Goal: Obtain resource: Obtain resource

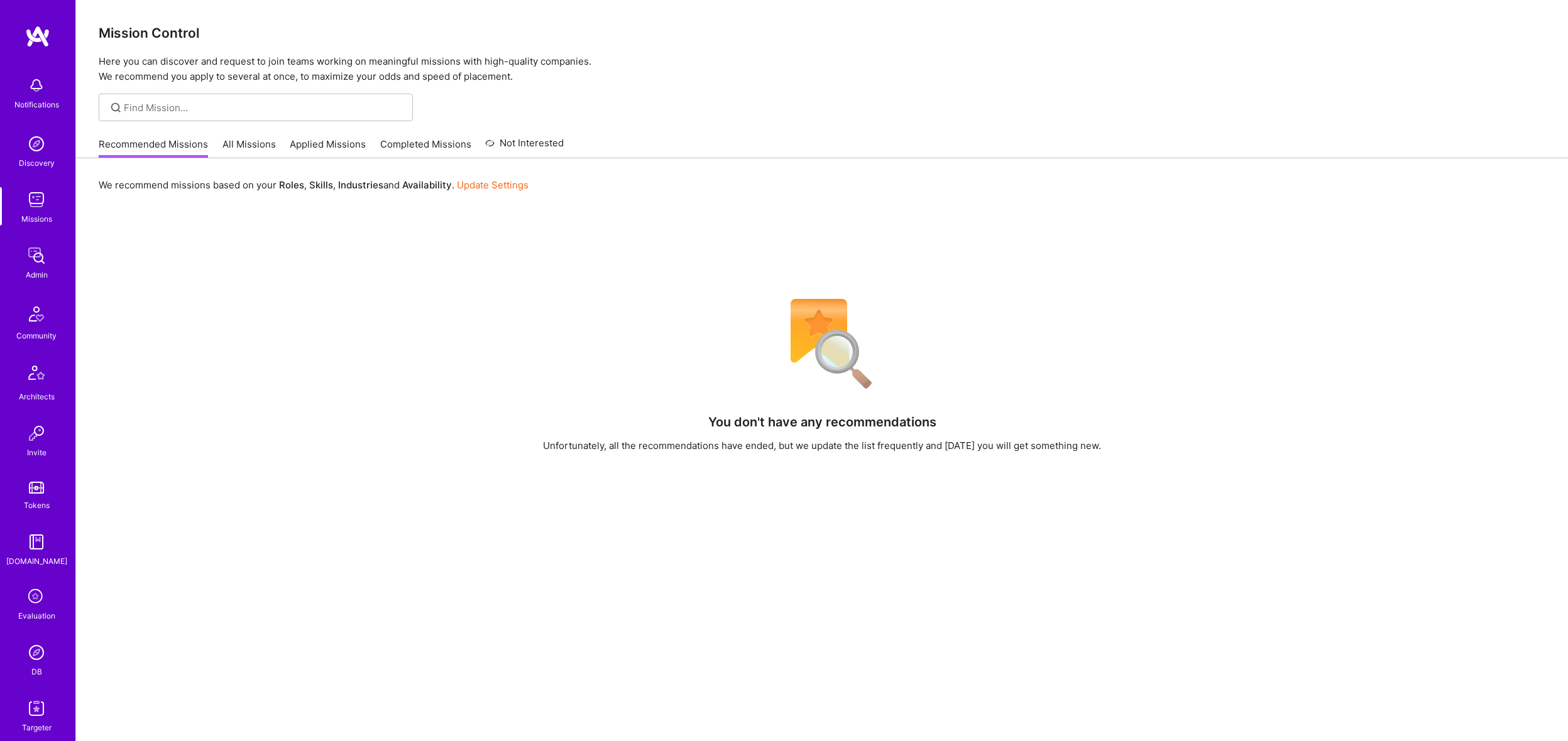
click at [25, 708] on img at bounding box center [37, 709] width 25 height 25
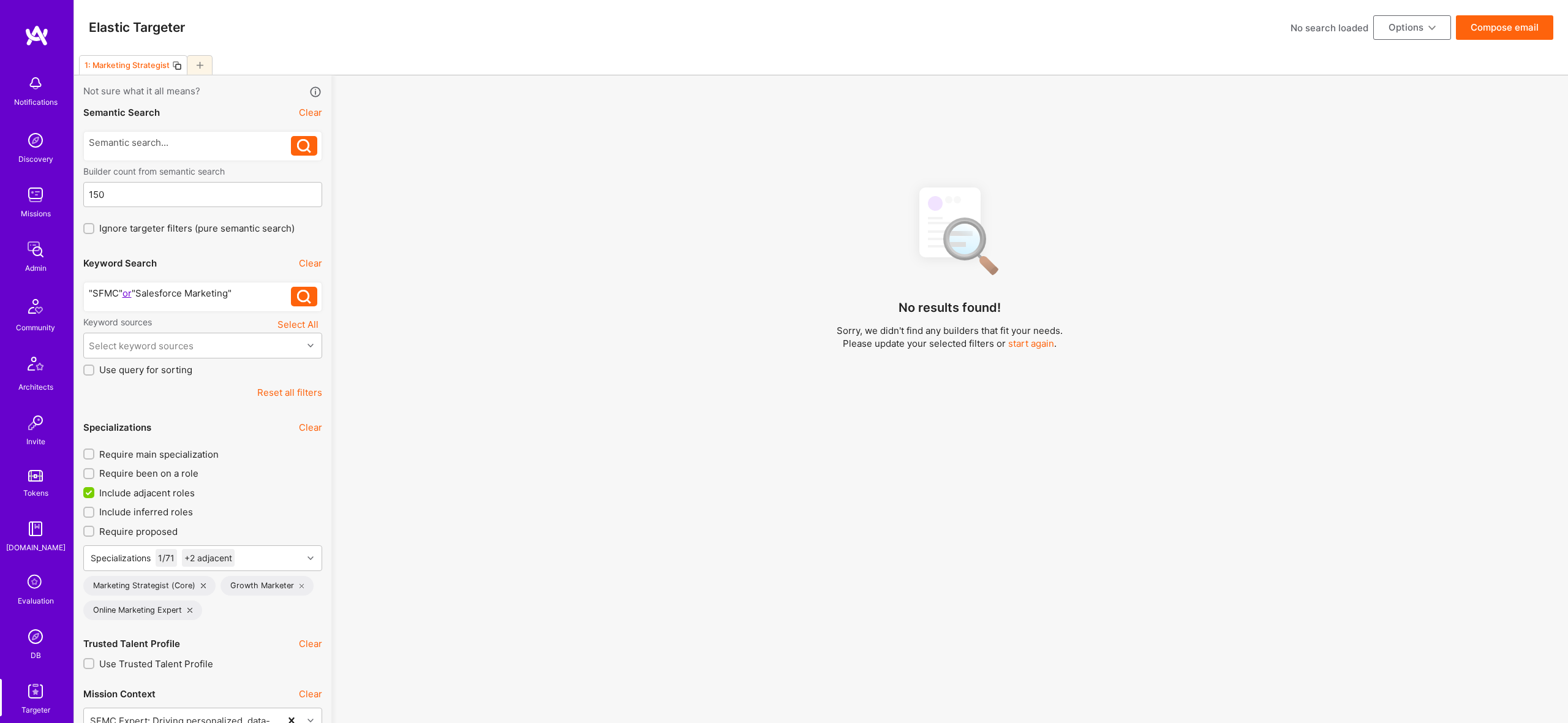
click at [212, 59] on div "1: Marketing Strategist" at bounding box center [822, 65] width 1494 height 20
click at [195, 66] on div at bounding box center [199, 65] width 25 height 19
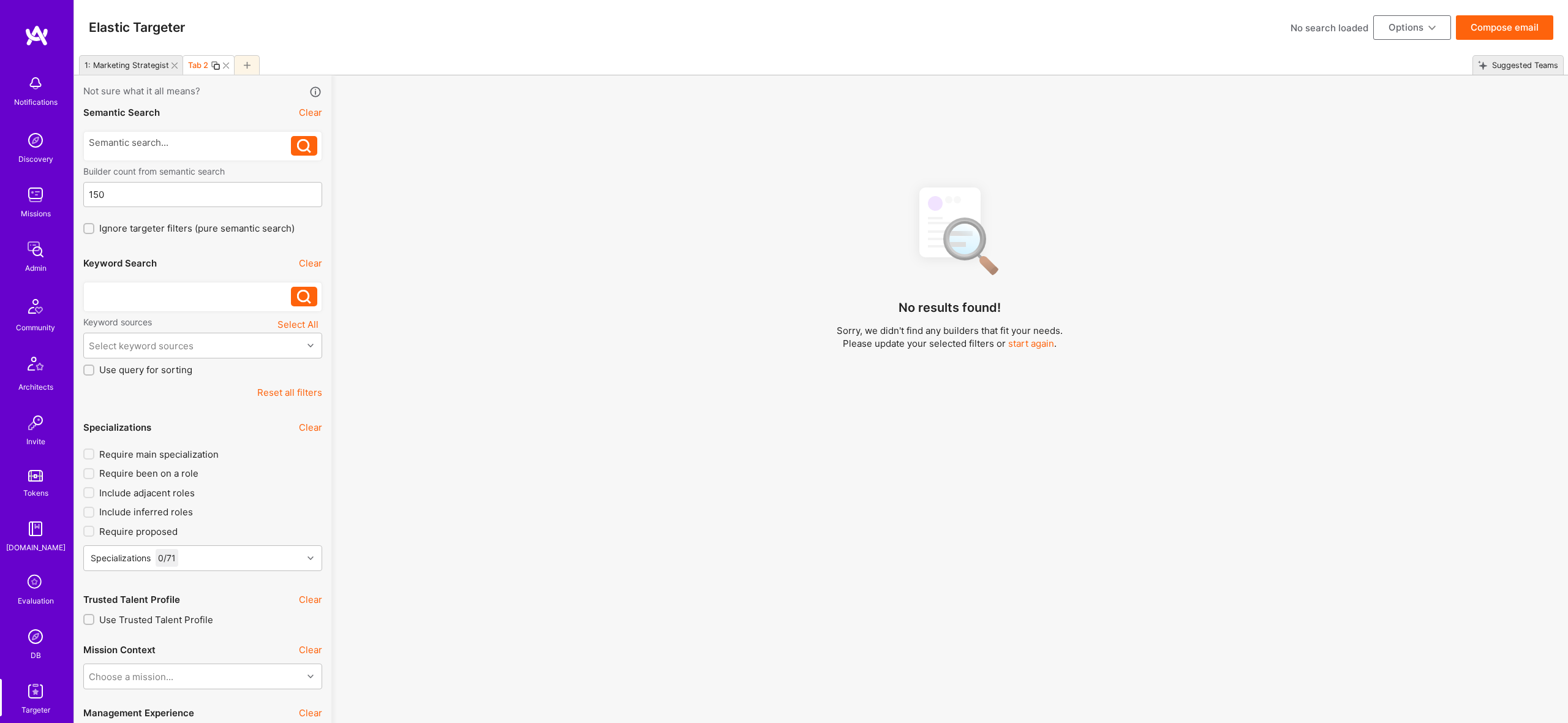
checkbox input "false"
type input "[DATE]"
checkbox input "false"
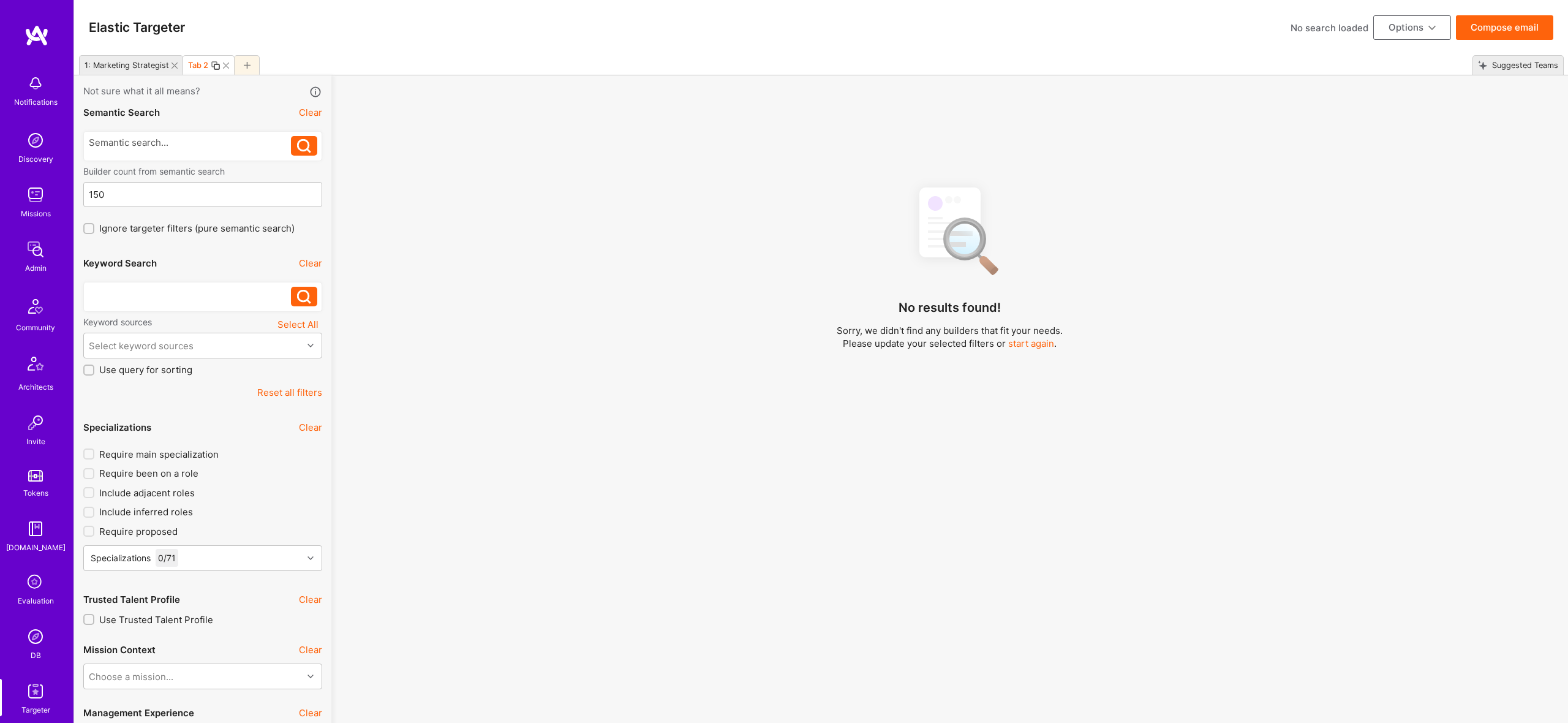
checkbox input "false"
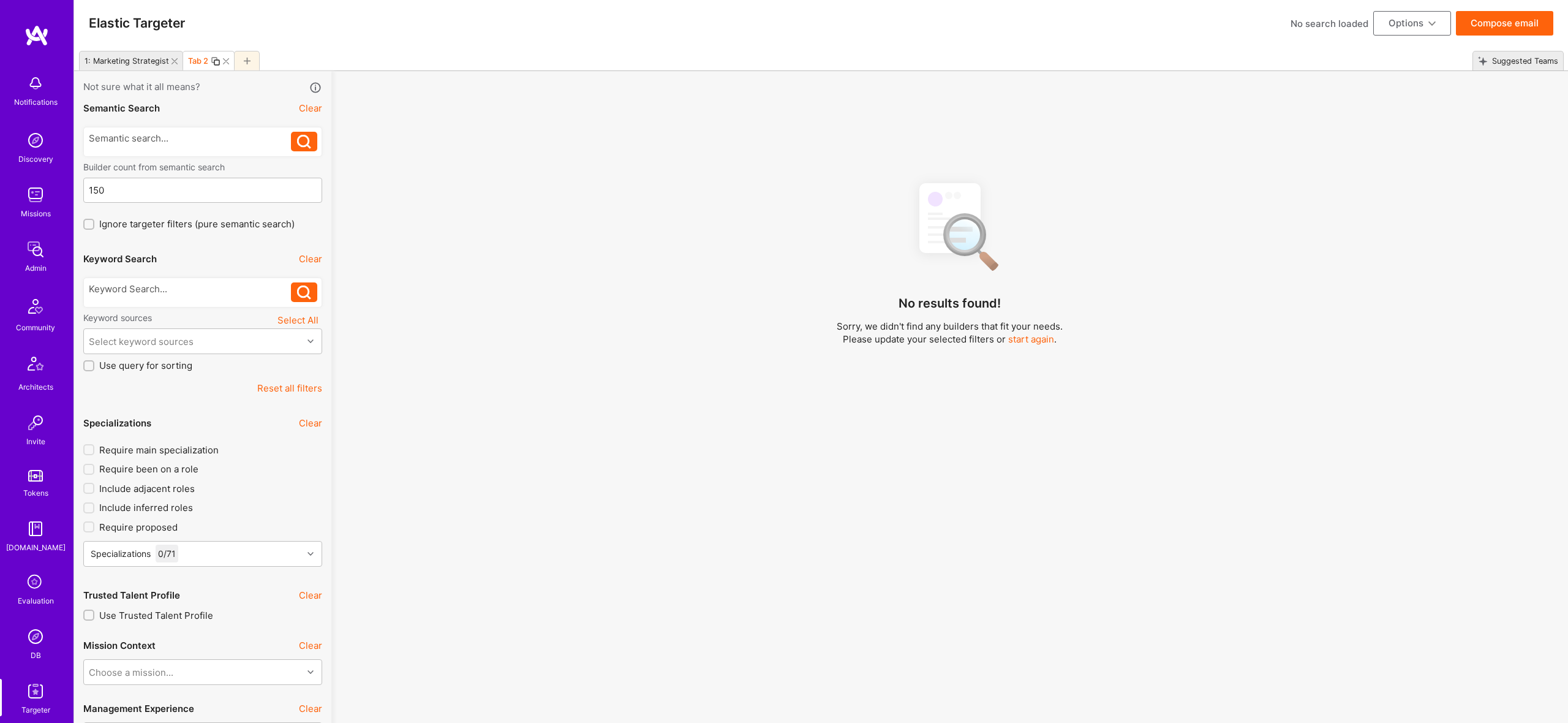
click at [174, 62] on icon at bounding box center [175, 61] width 6 height 6
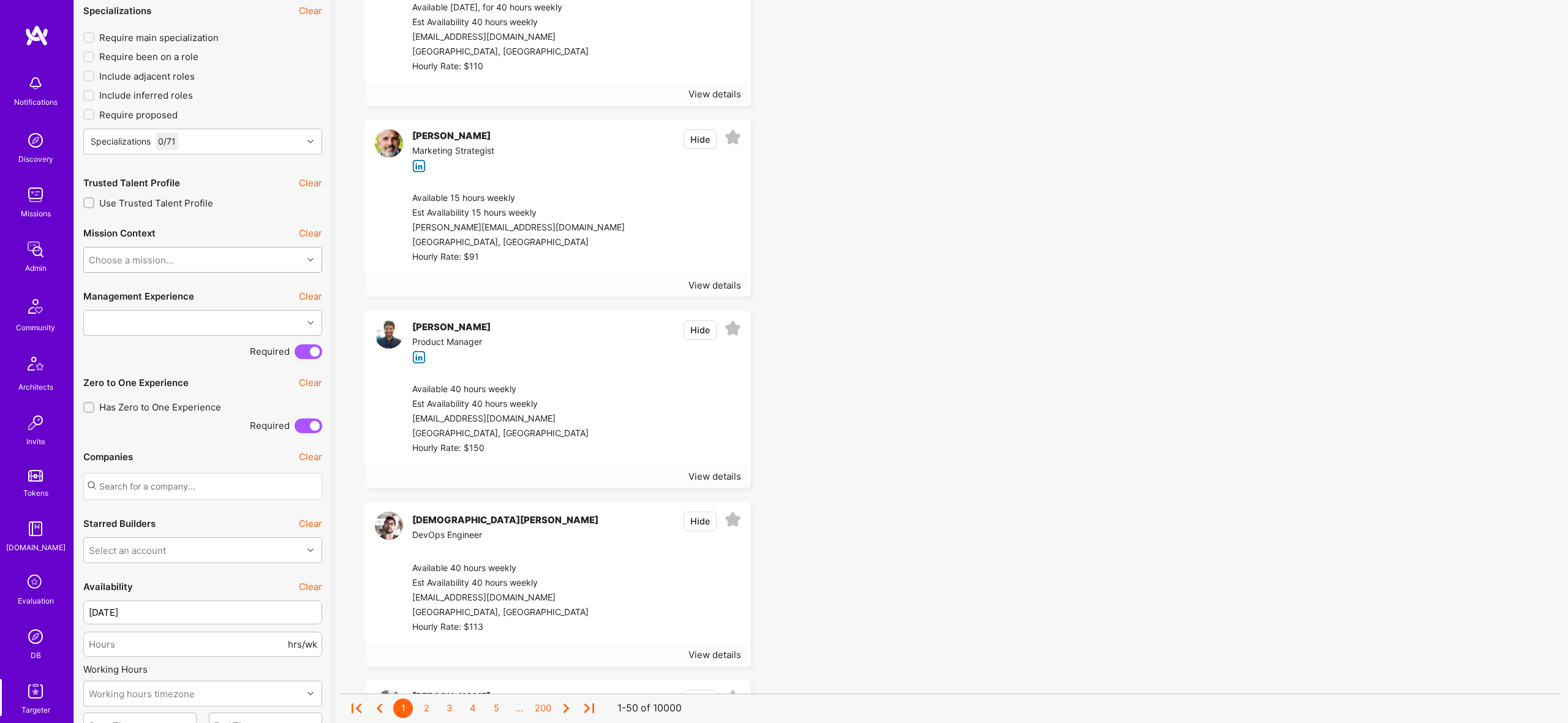
scroll to position [1293, 0]
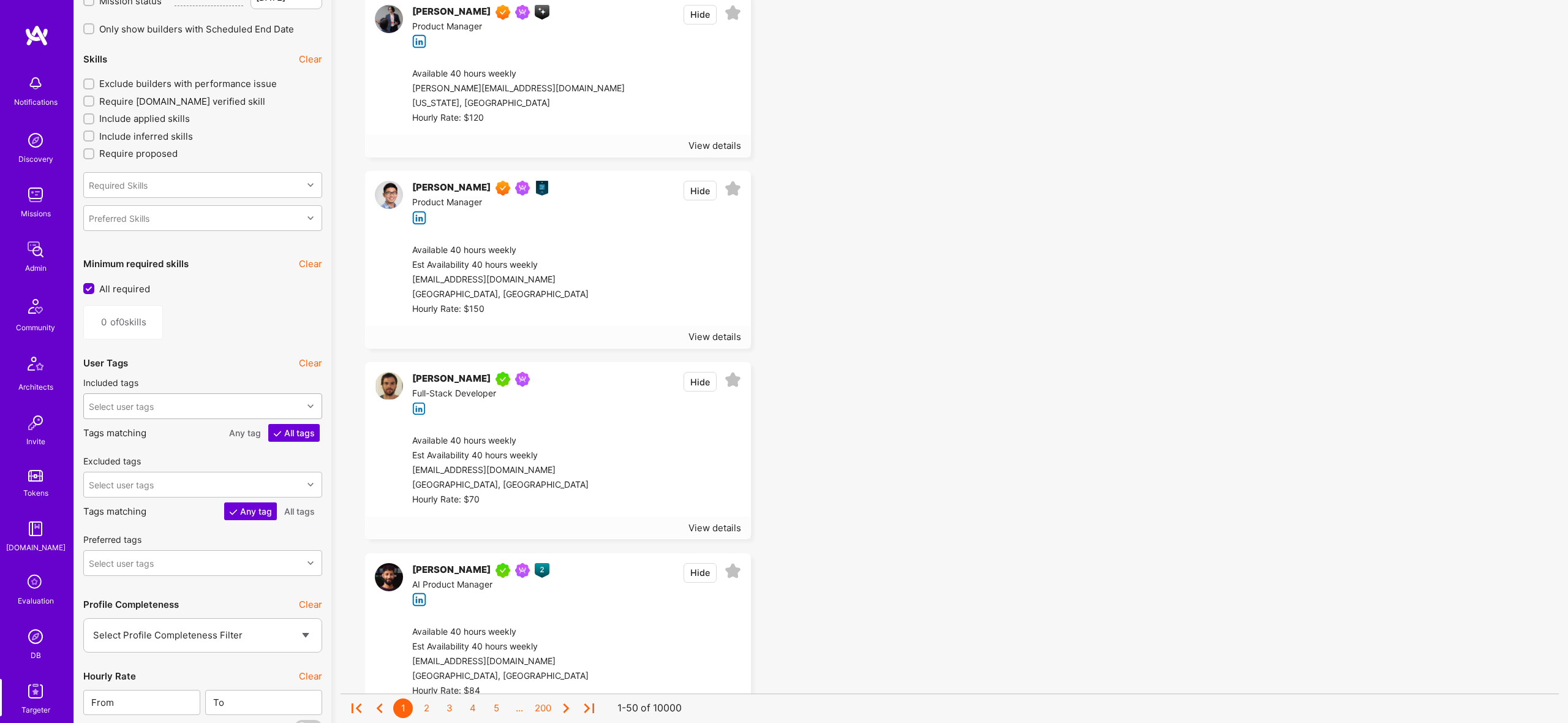
click at [202, 409] on div "Select user tags" at bounding box center [193, 406] width 218 height 25
type input "air"
click at [95, 435] on input "checkbox" at bounding box center [97, 439] width 9 height 9
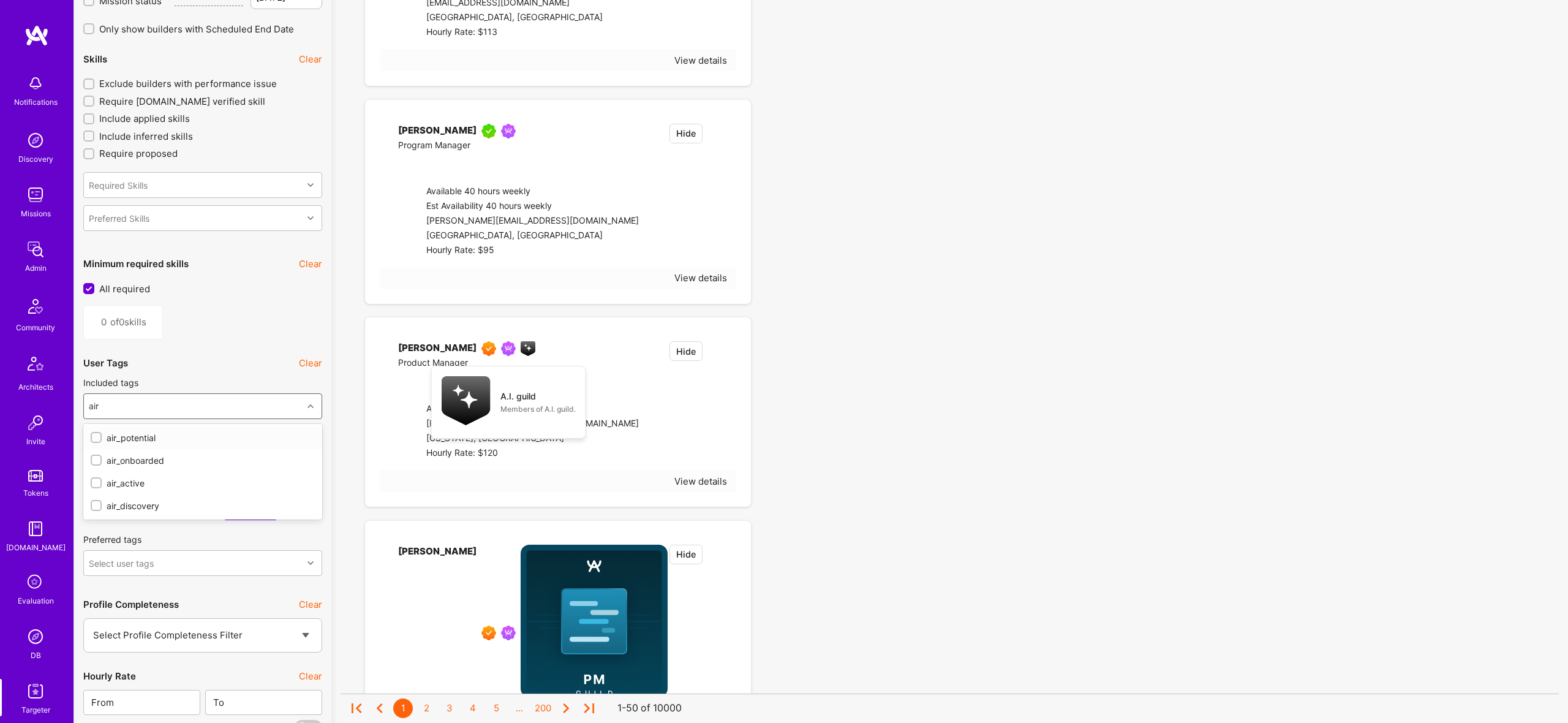
checkbox input "true"
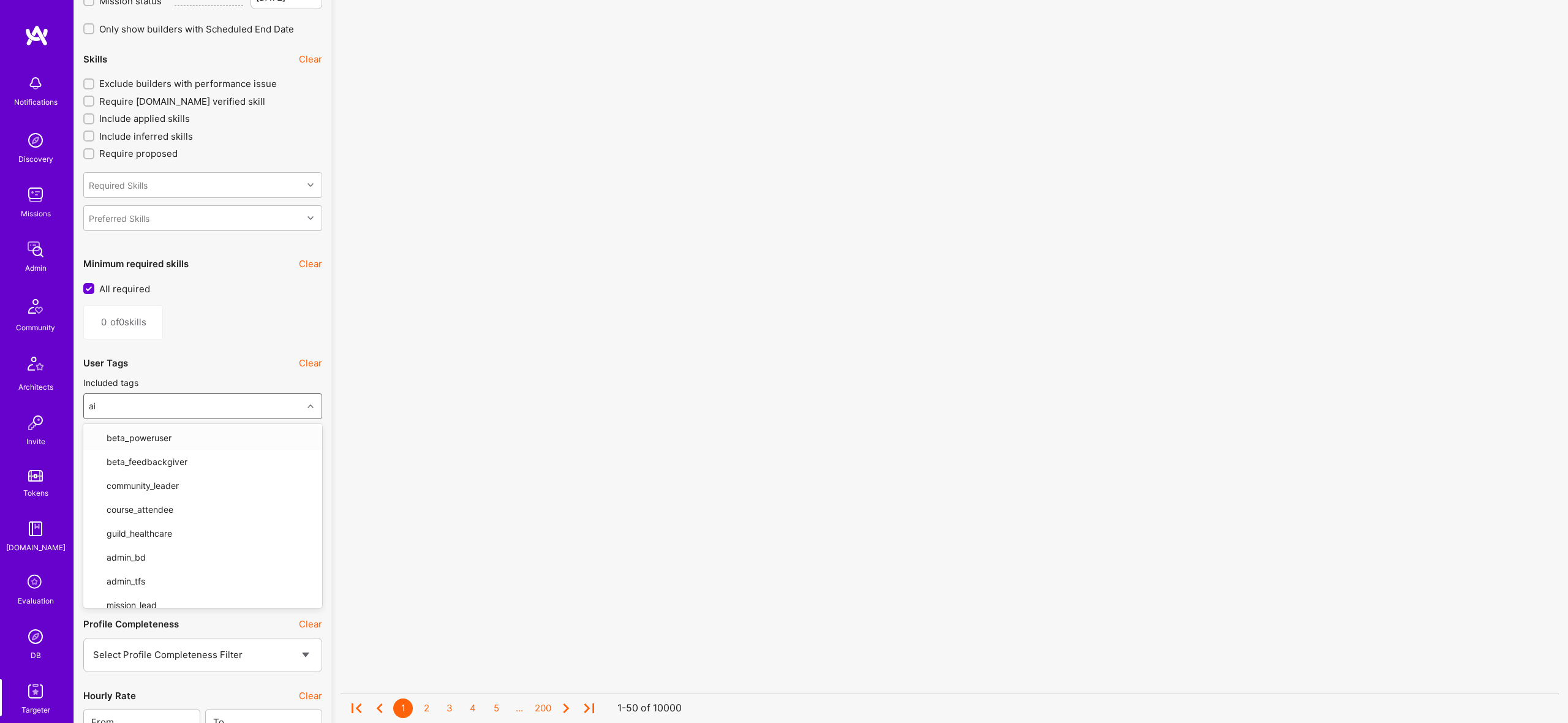
type input "air"
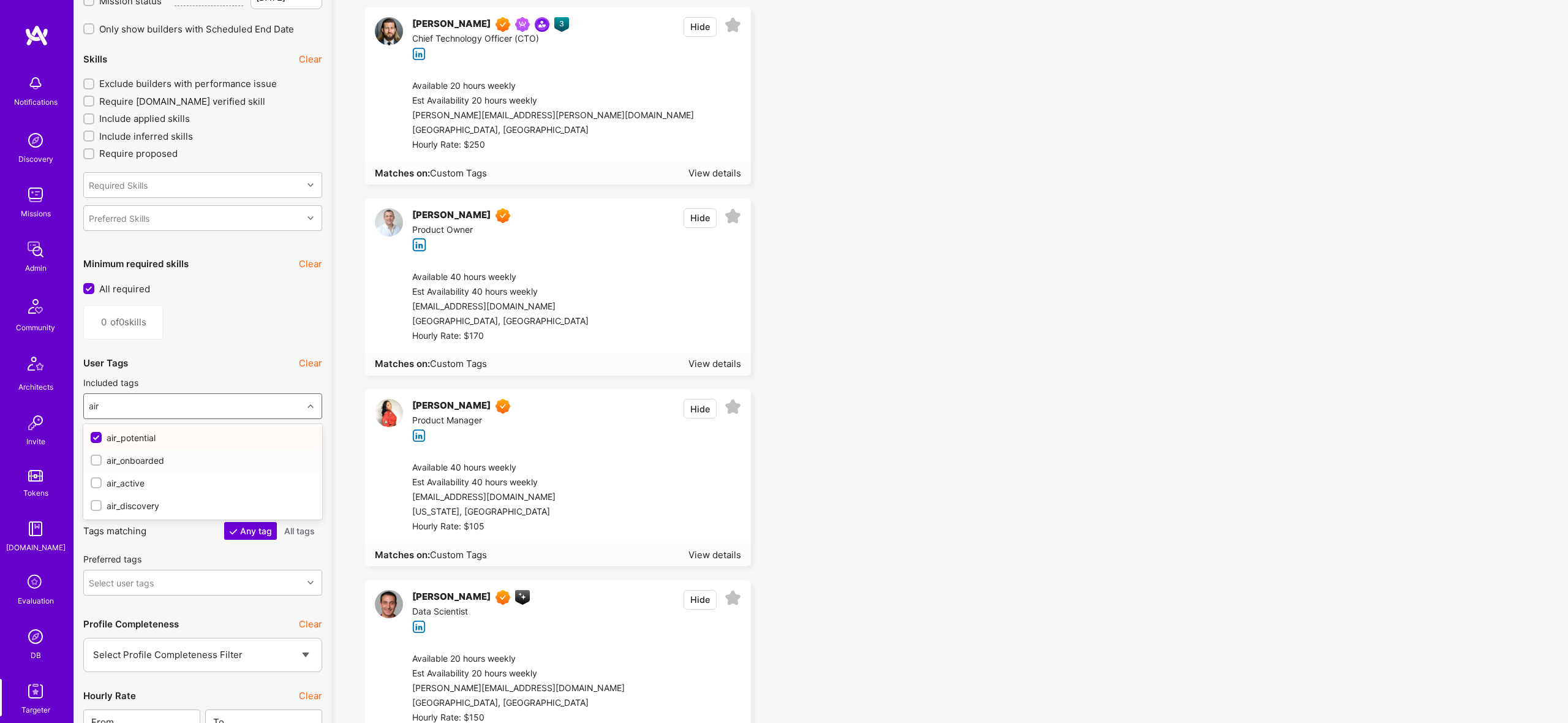
click at [96, 463] on div at bounding box center [96, 460] width 11 height 11
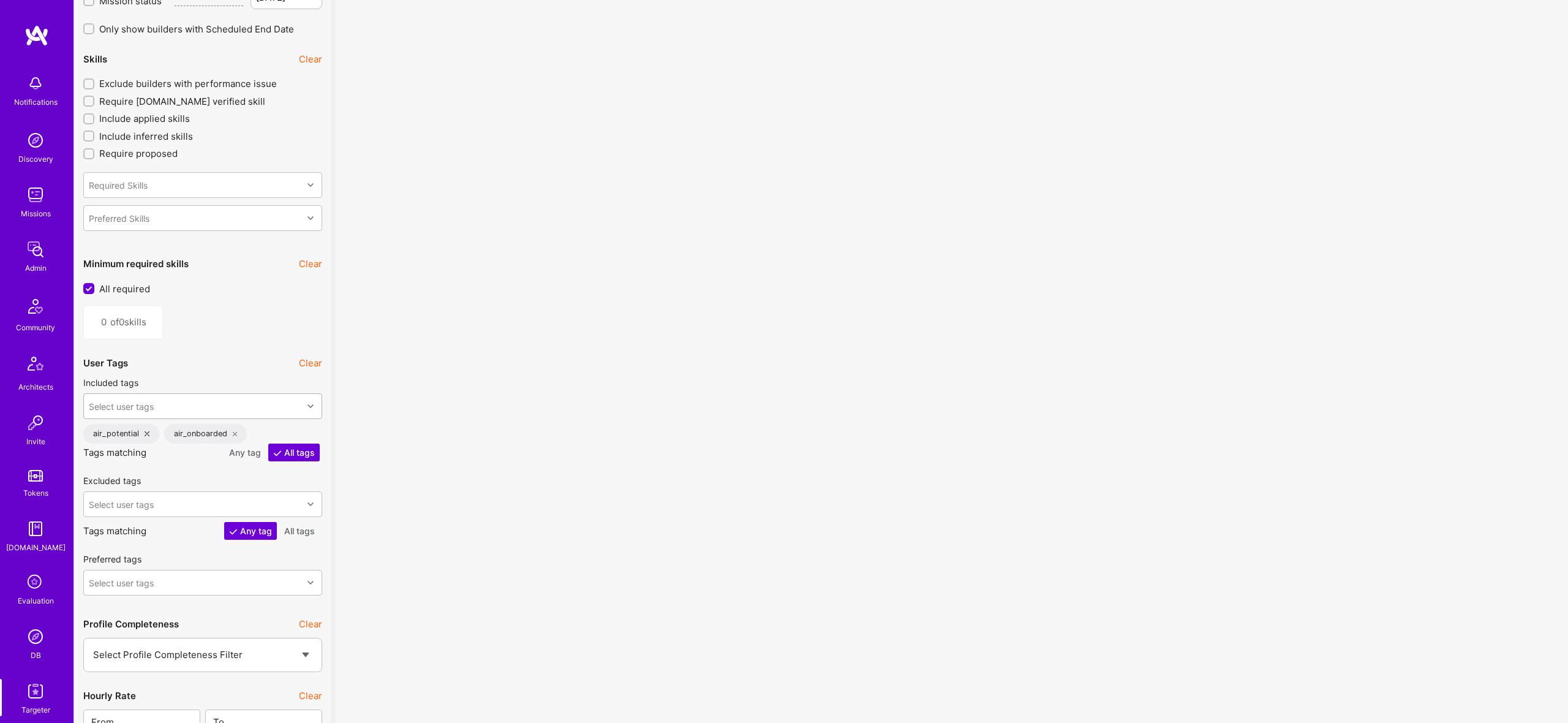
click at [118, 412] on div "Select user tags" at bounding box center [193, 406] width 218 height 25
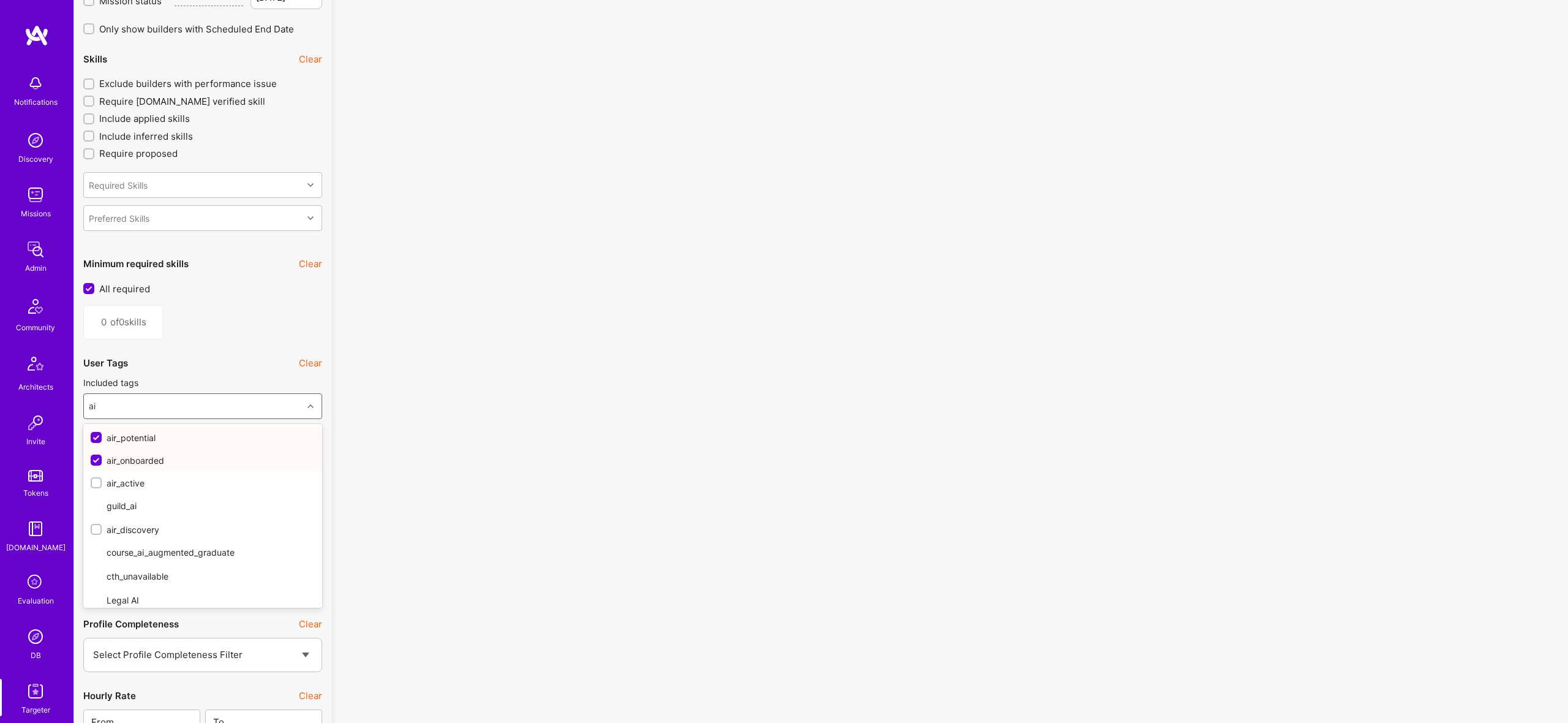
type input "air"
click at [96, 486] on div at bounding box center [96, 483] width 11 height 11
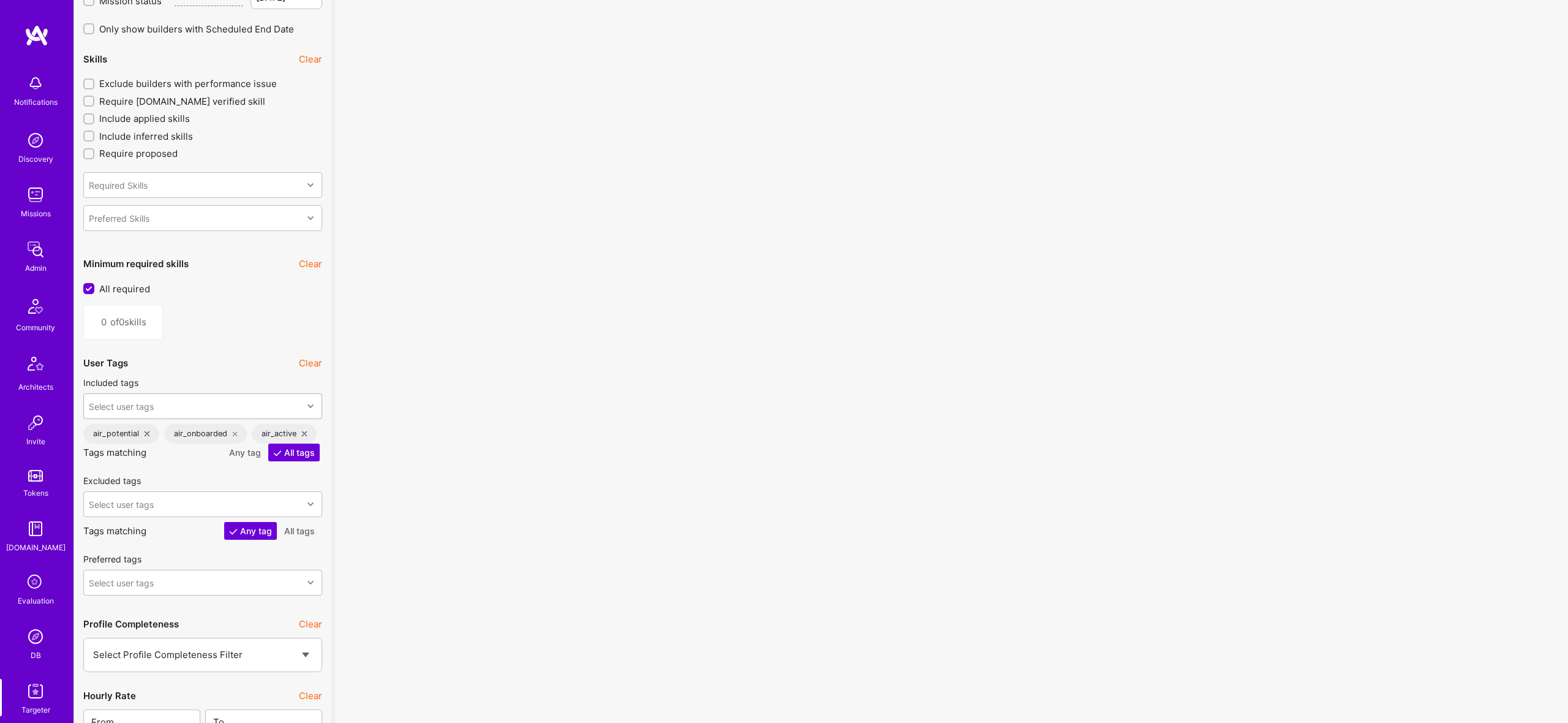
click at [195, 403] on div "Select user tags" at bounding box center [193, 406] width 218 height 25
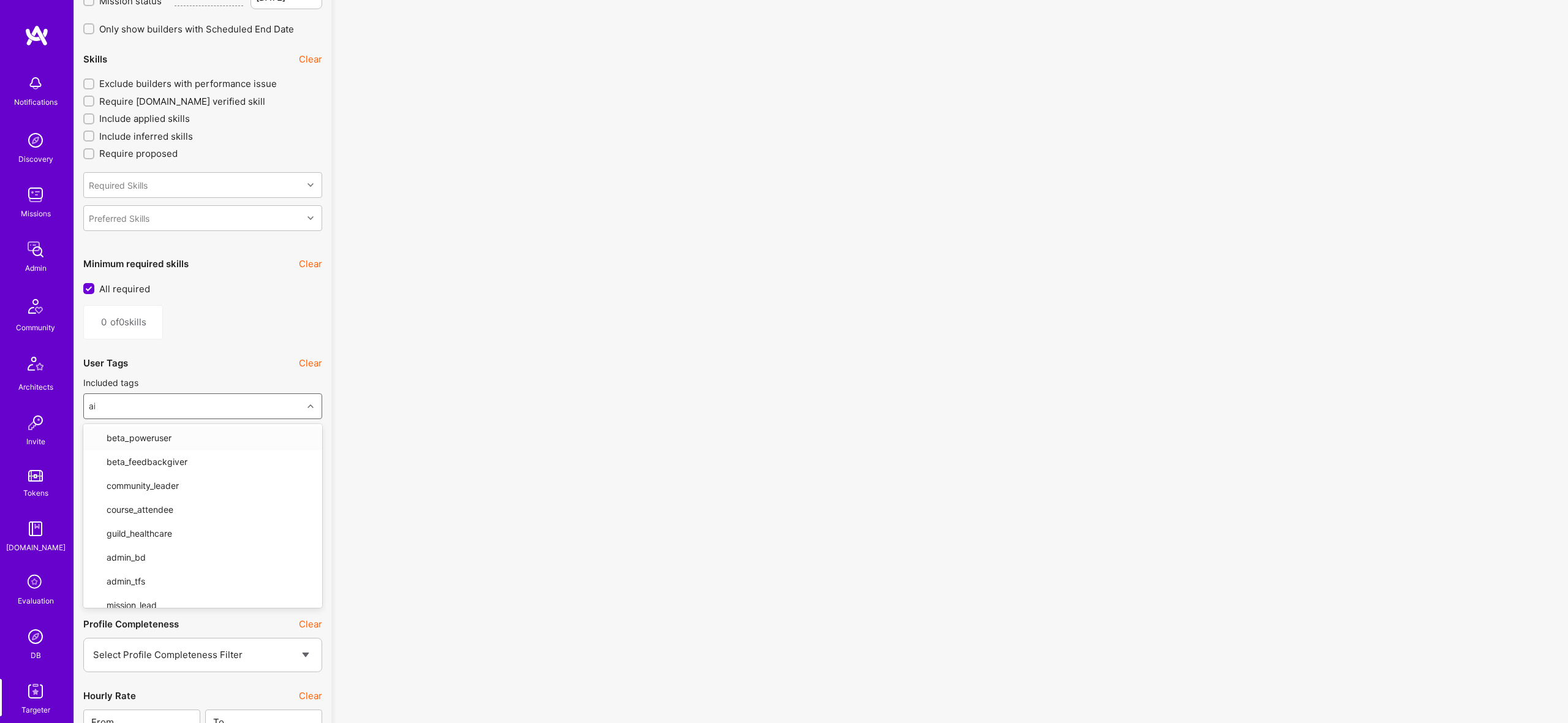
type input "air"
click at [109, 505] on div "air_discovery" at bounding box center [203, 505] width 225 height 13
checkbox input "true"
click at [529, 454] on div "No results found! Sorry, we didn't find any builders that fit your needs. Pleas…" at bounding box center [949, 599] width 1218 height 3616
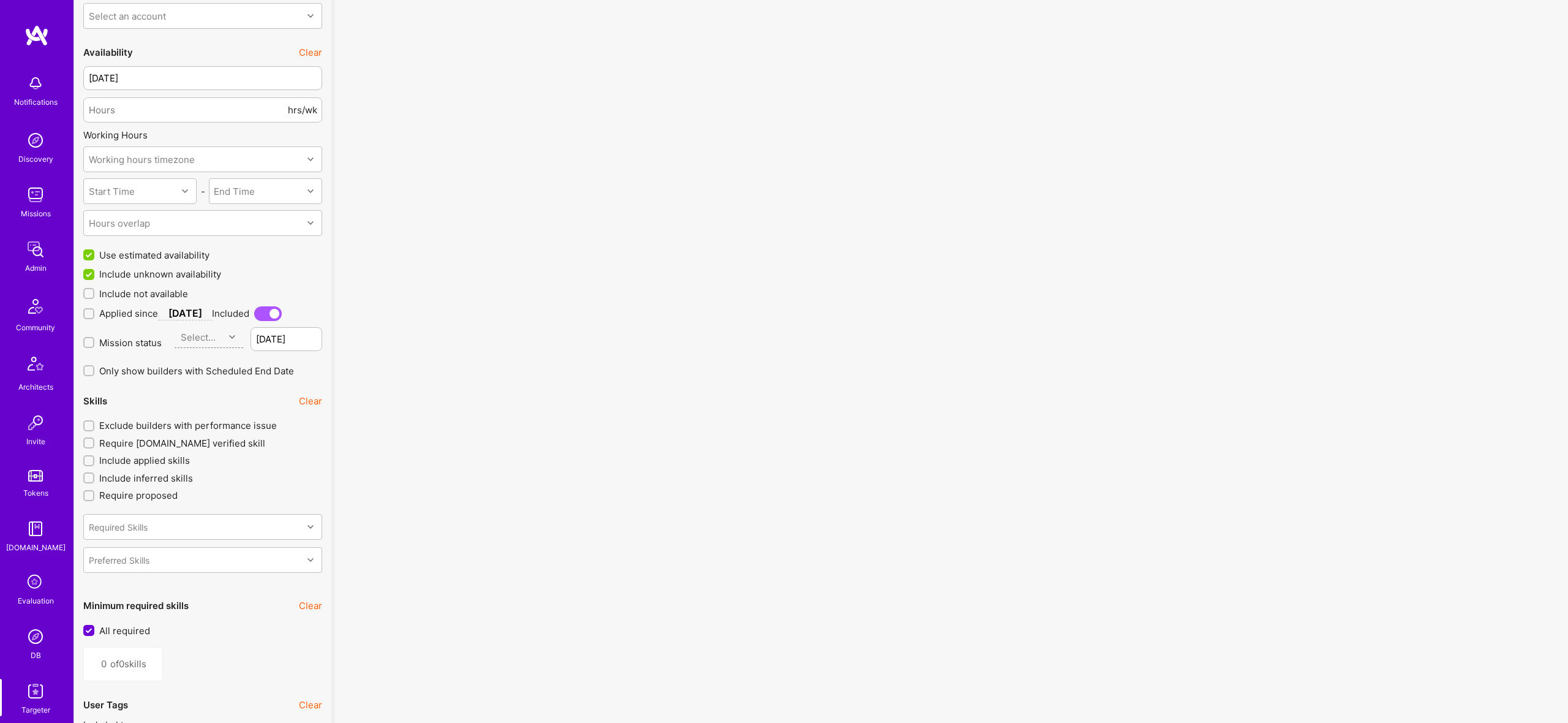
scroll to position [949, 0]
click at [161, 300] on span "Include not available" at bounding box center [143, 296] width 89 height 13
click at [95, 300] on input "Include not available" at bounding box center [90, 296] width 9 height 9
checkbox input "true"
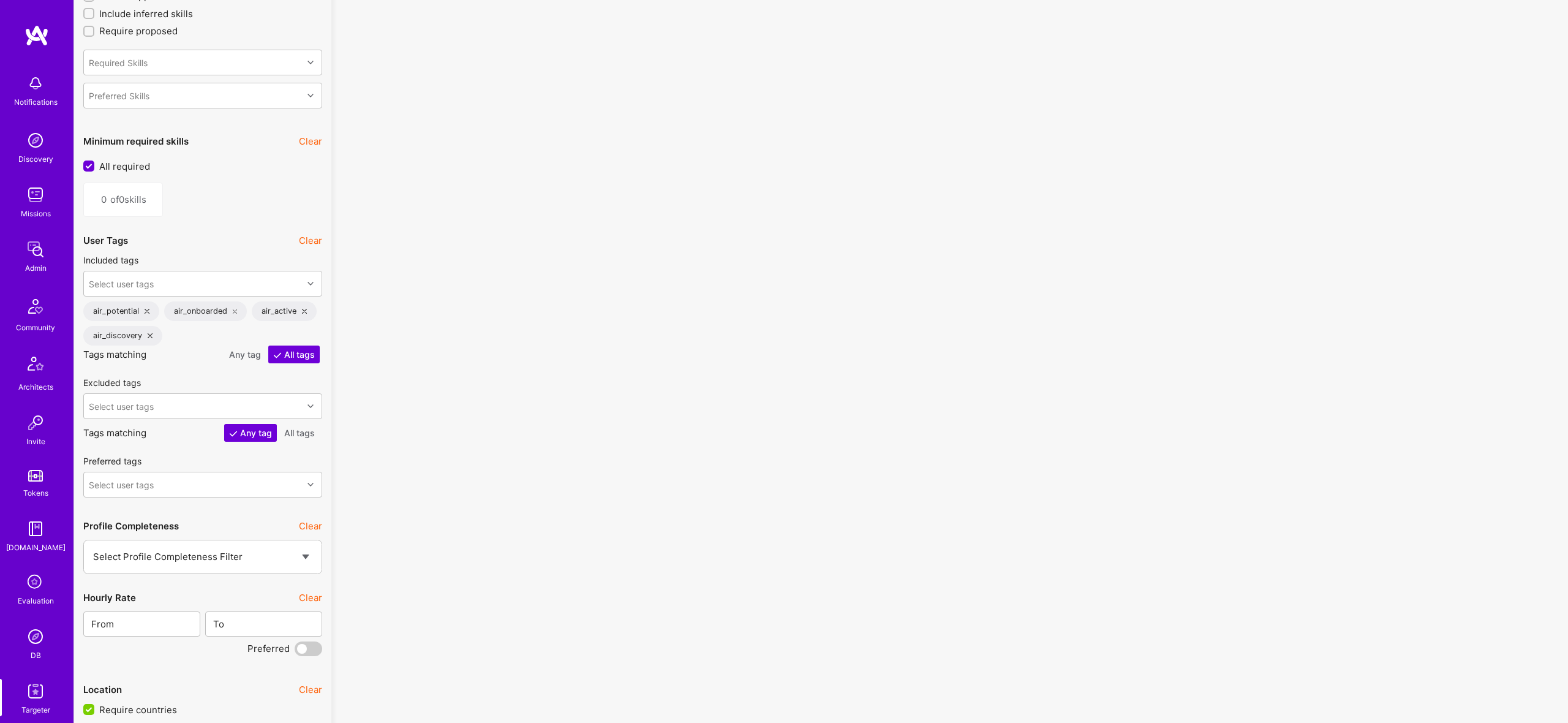
scroll to position [1416, 0]
click at [246, 352] on button "Any tag" at bounding box center [245, 354] width 41 height 18
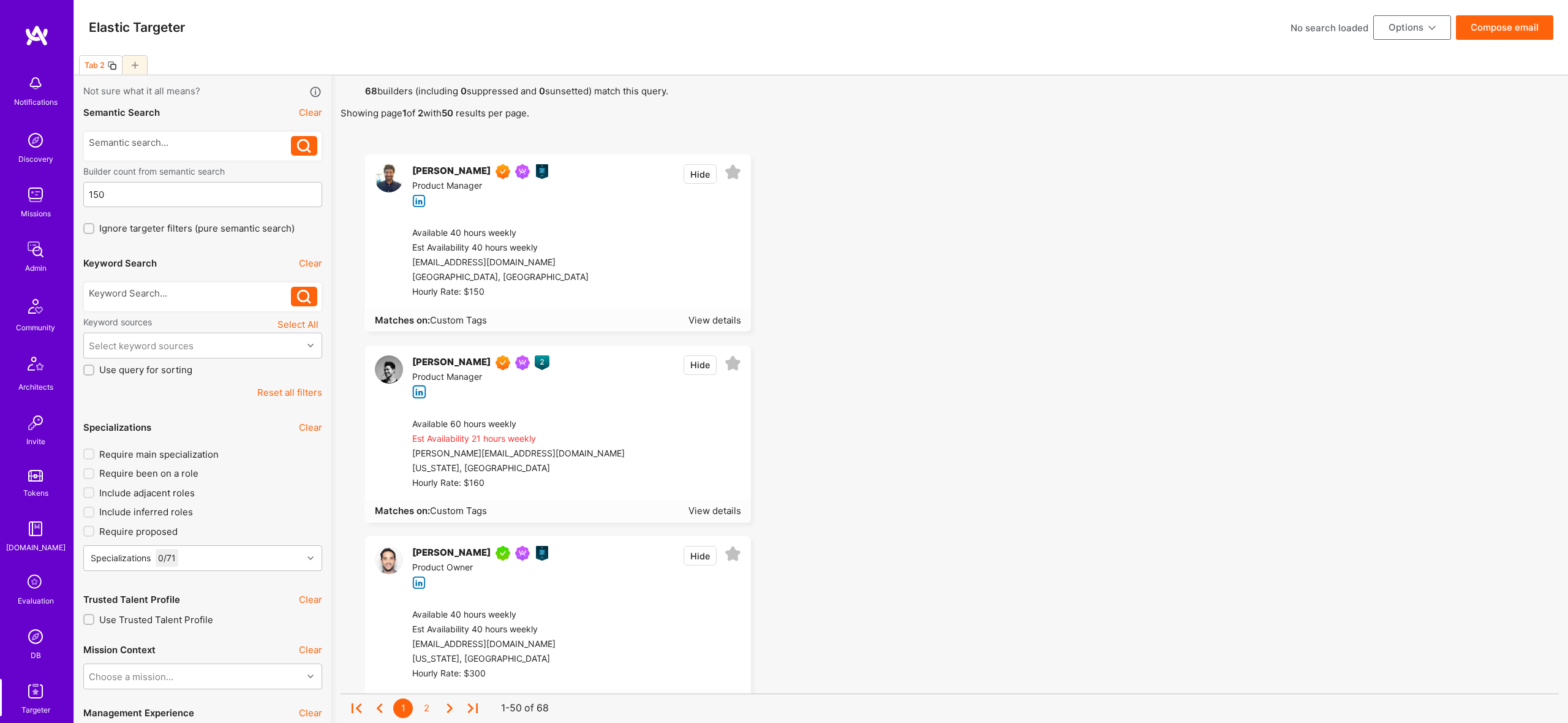
click at [1400, 27] on button "Options" at bounding box center [1412, 27] width 78 height 25
click at [1388, 209] on button "Export to .csv" at bounding box center [1395, 212] width 112 height 32
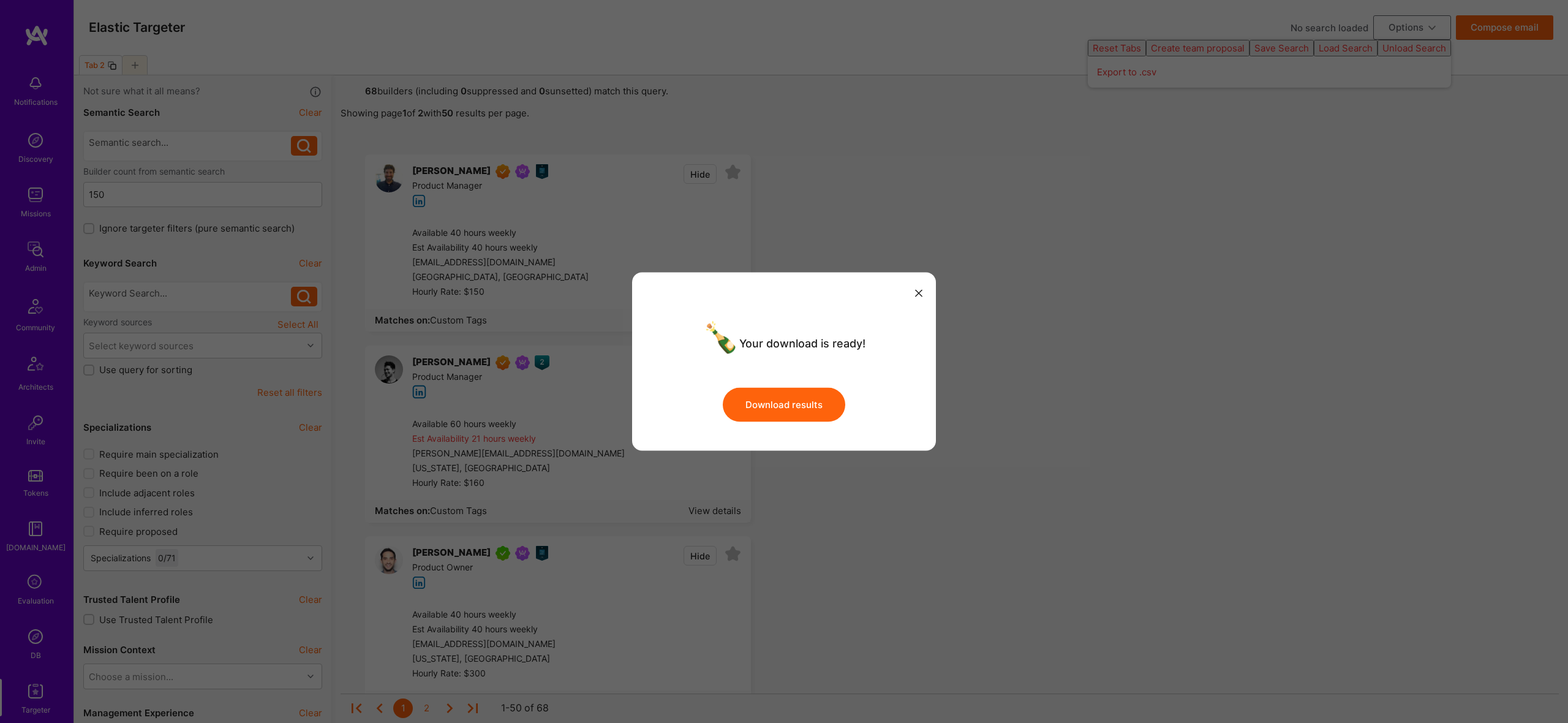
click at [815, 402] on button "Download results" at bounding box center [784, 404] width 123 height 34
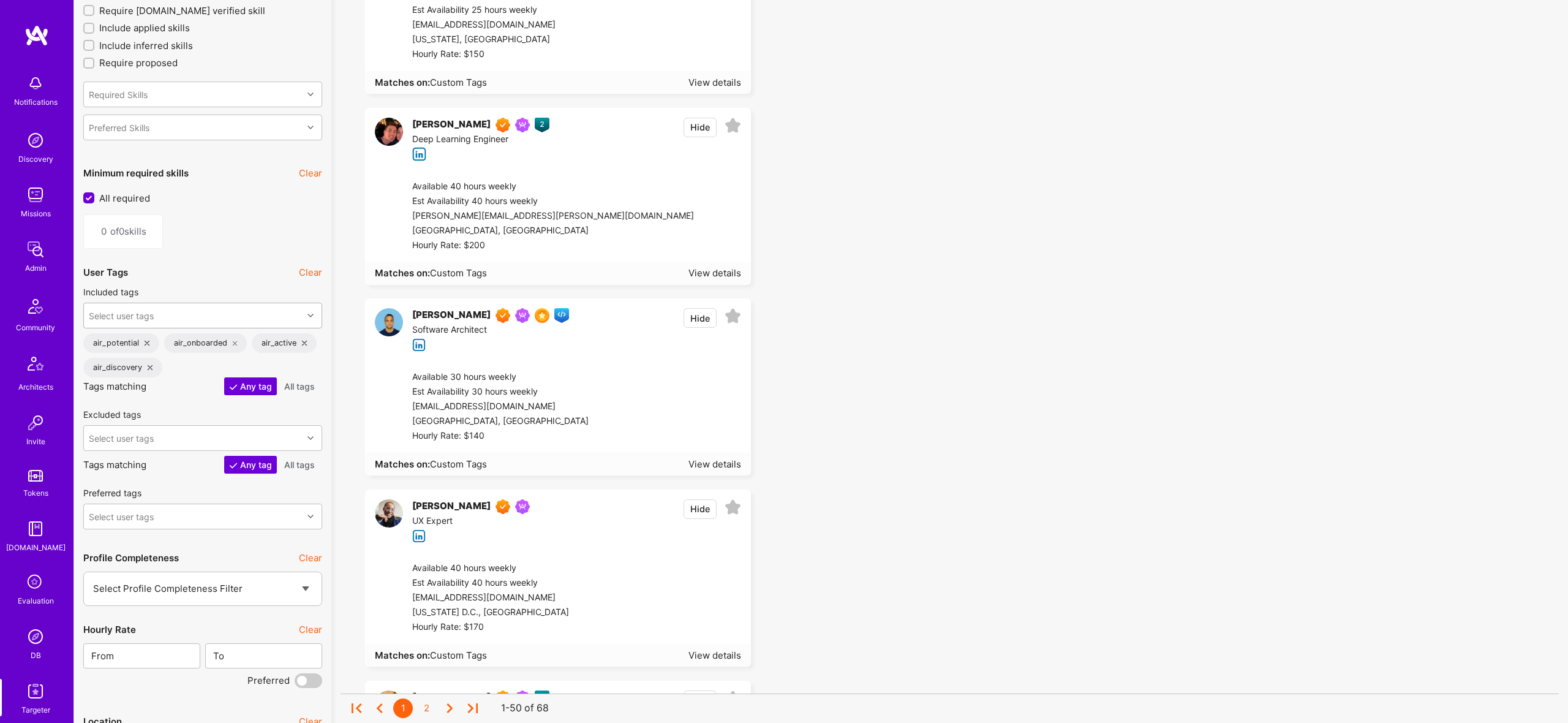
scroll to position [1393, 0]
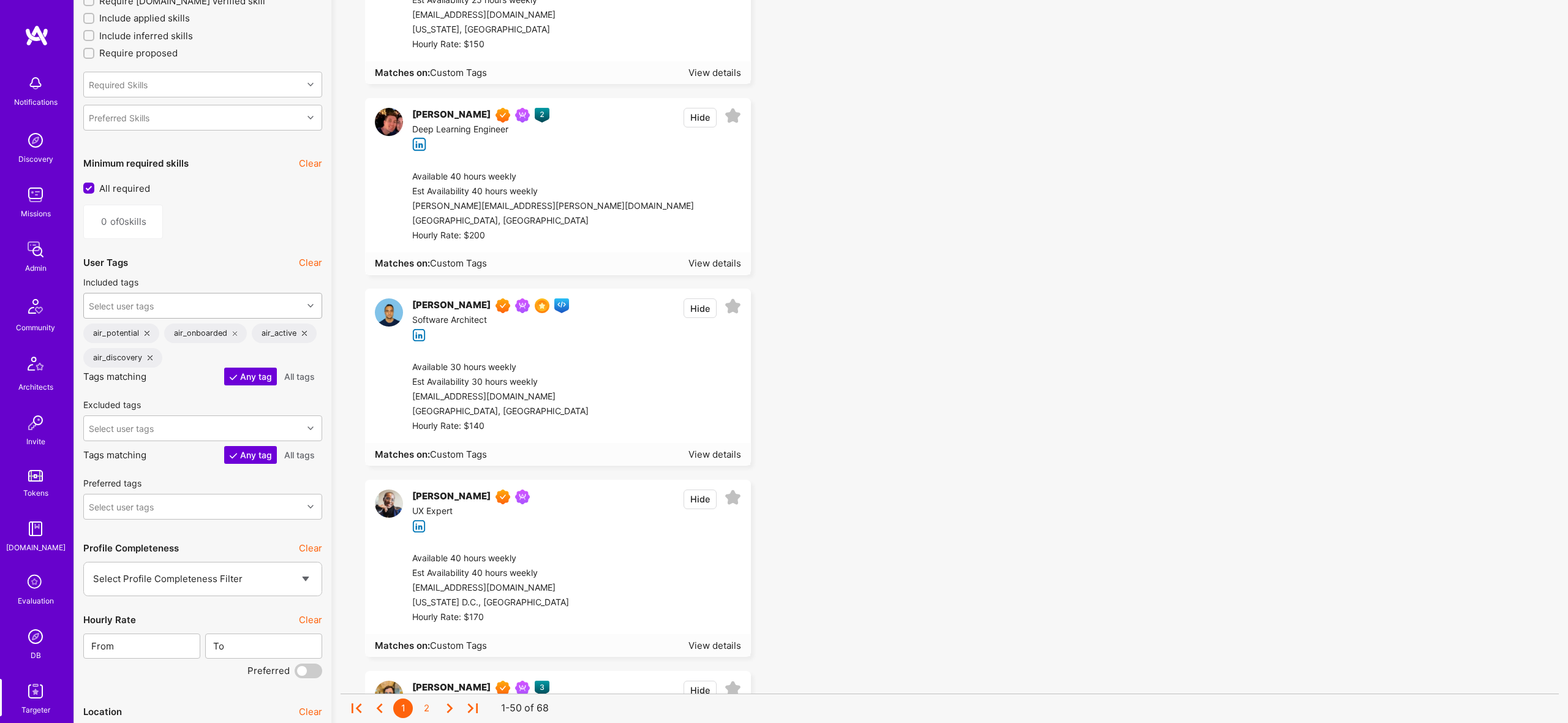
click at [197, 300] on div "Select user tags" at bounding box center [193, 306] width 218 height 25
type input "a"
type input "guild_ai"
click at [123, 334] on div "guild_ai" at bounding box center [203, 337] width 225 height 13
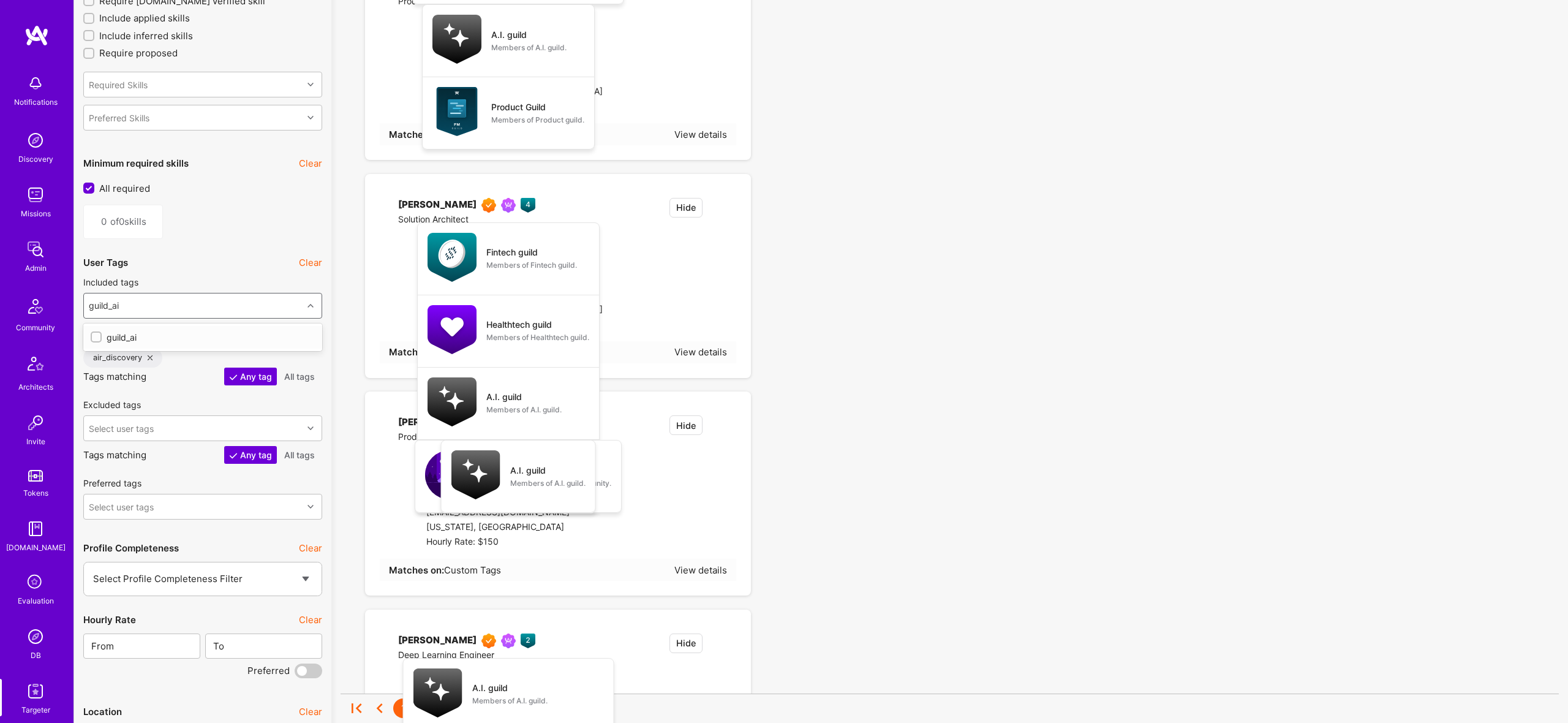
checkbox input "true"
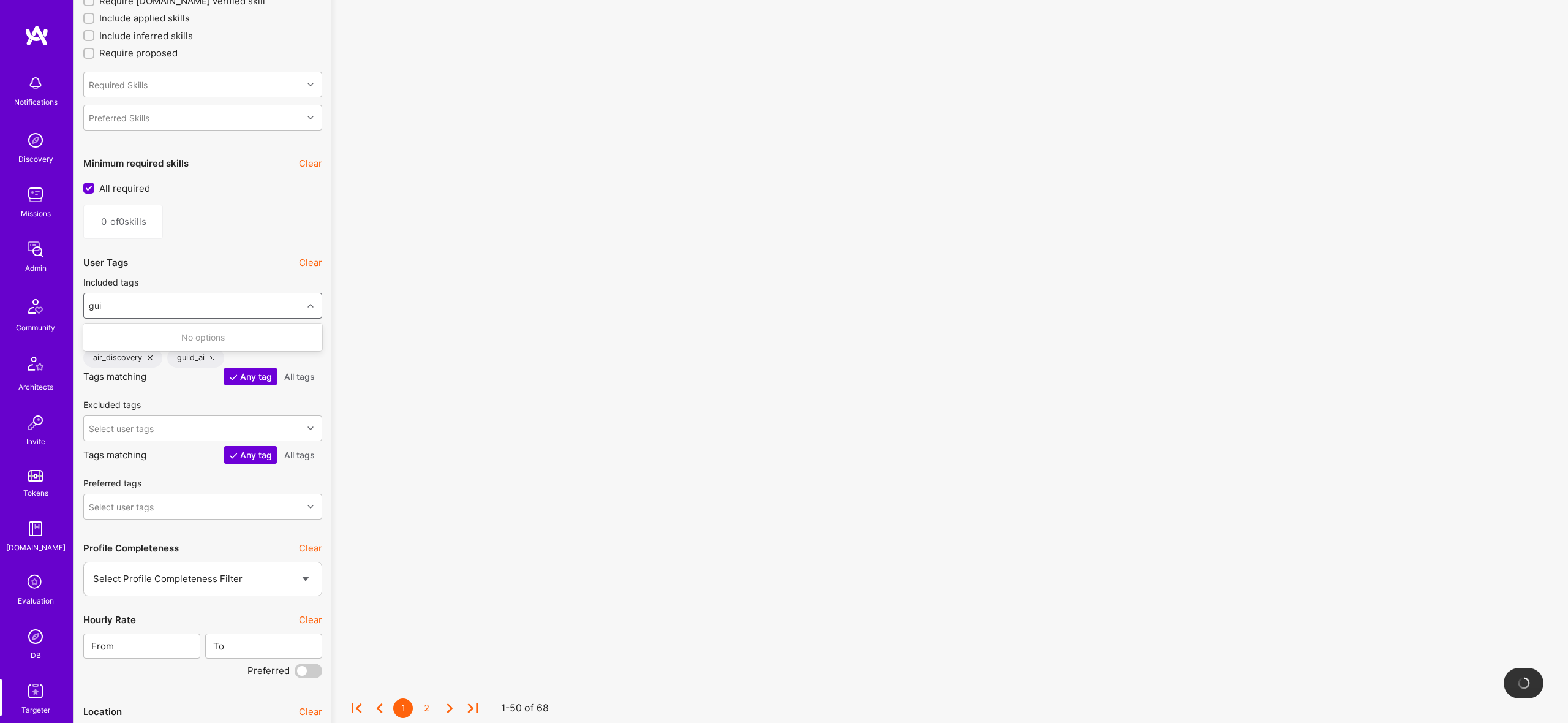
type input "gu"
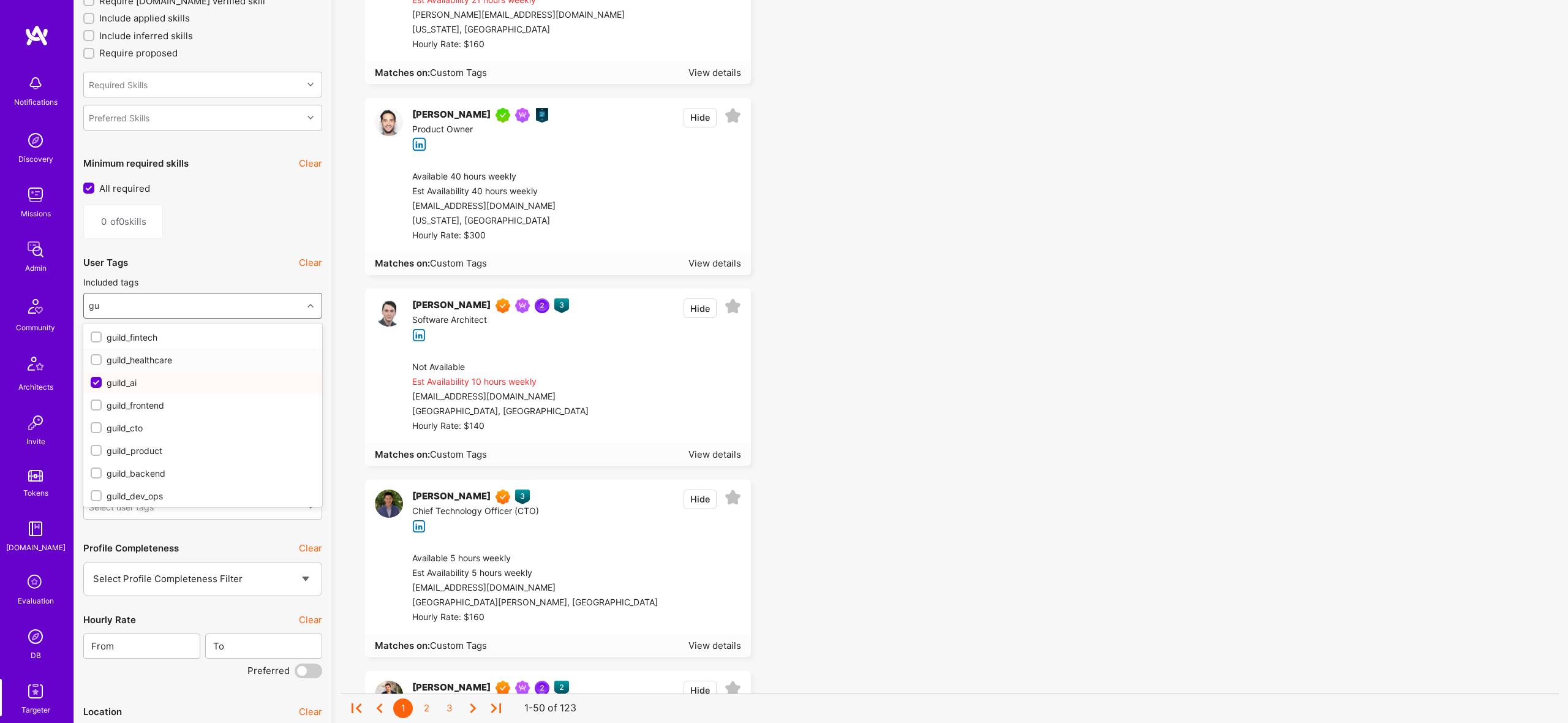
click at [143, 359] on div "guild_healthcare" at bounding box center [203, 360] width 225 height 13
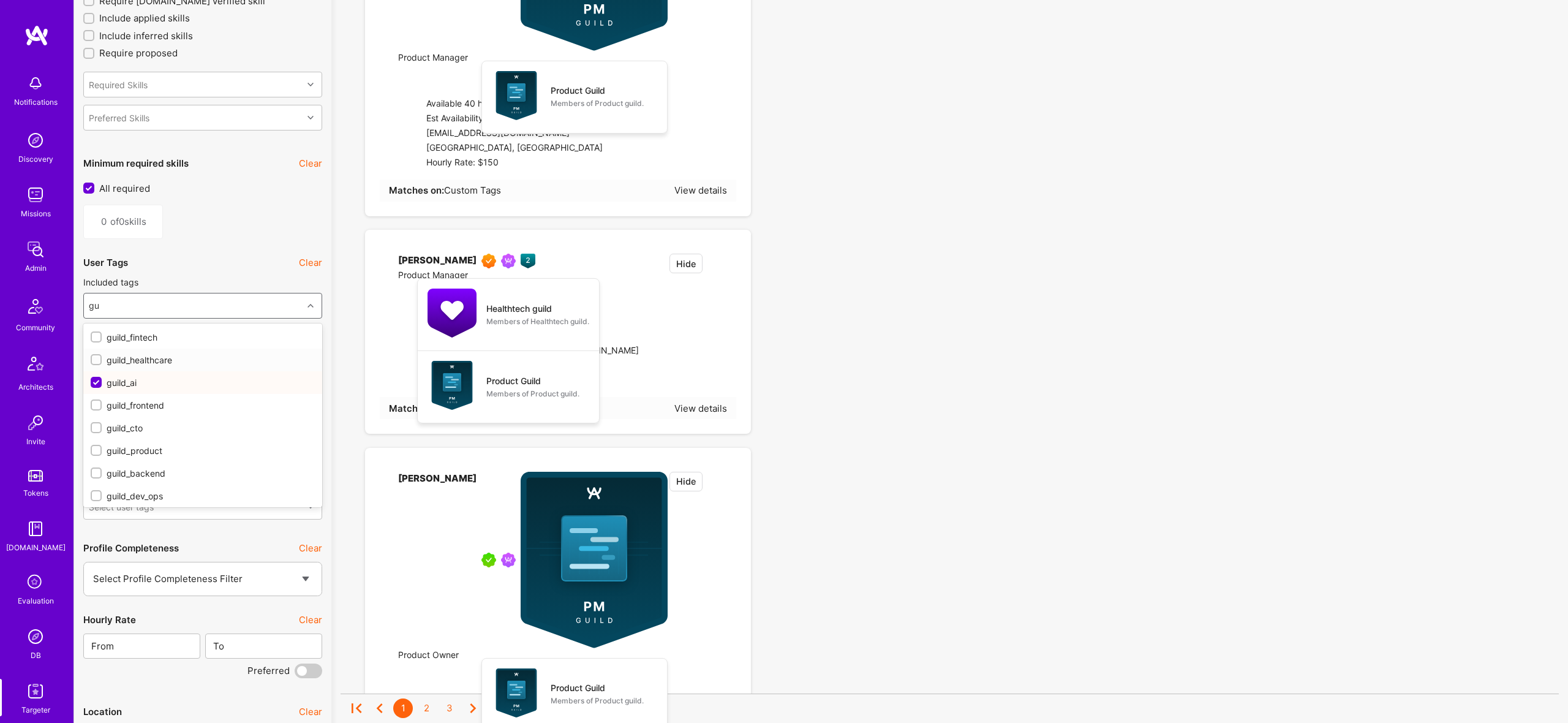
checkbox input "true"
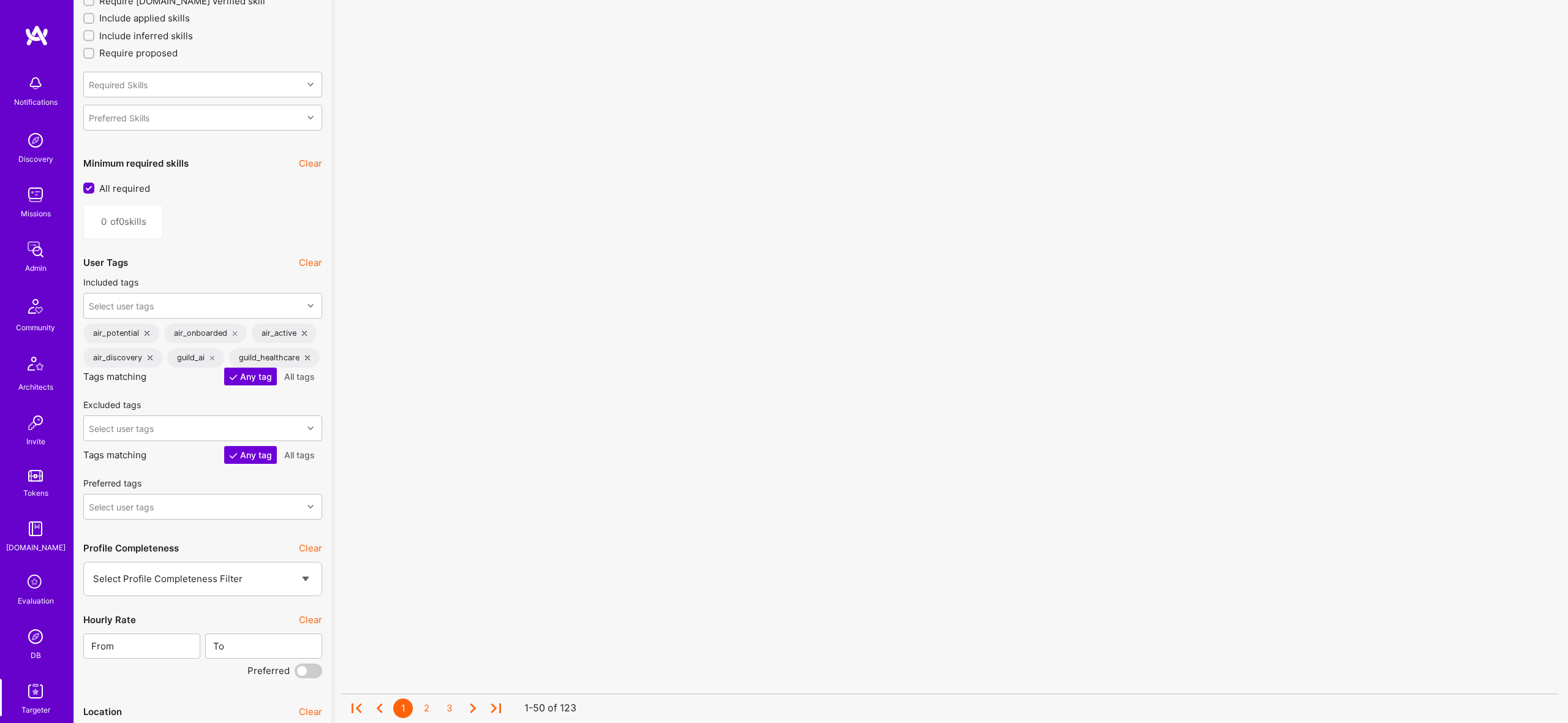
click at [1073, 268] on div "No results found! Sorry, we didn't find any builders that fit your needs. Pleas…" at bounding box center [949, 498] width 1218 height 3616
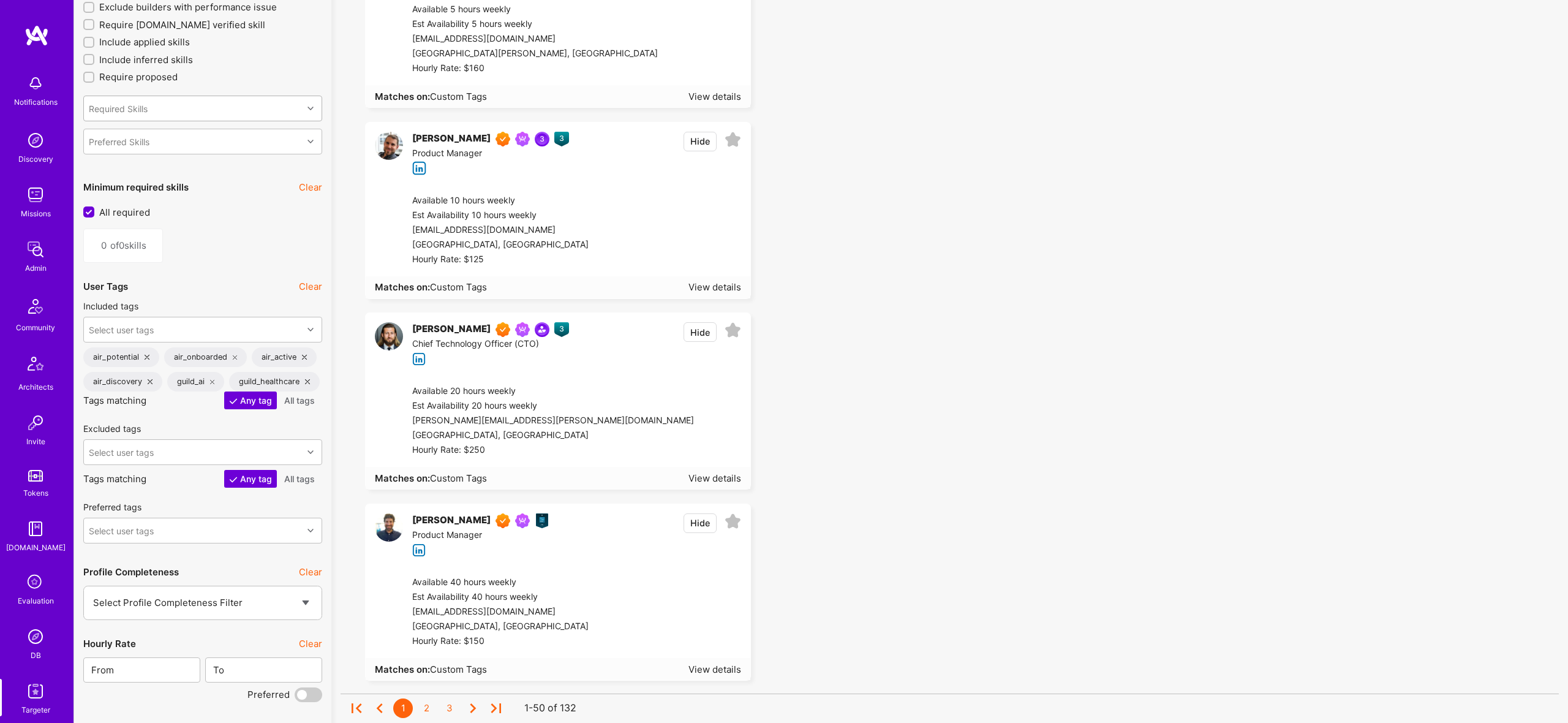
scroll to position [1371, 0]
click at [147, 377] on icon at bounding box center [150, 380] width 5 height 5
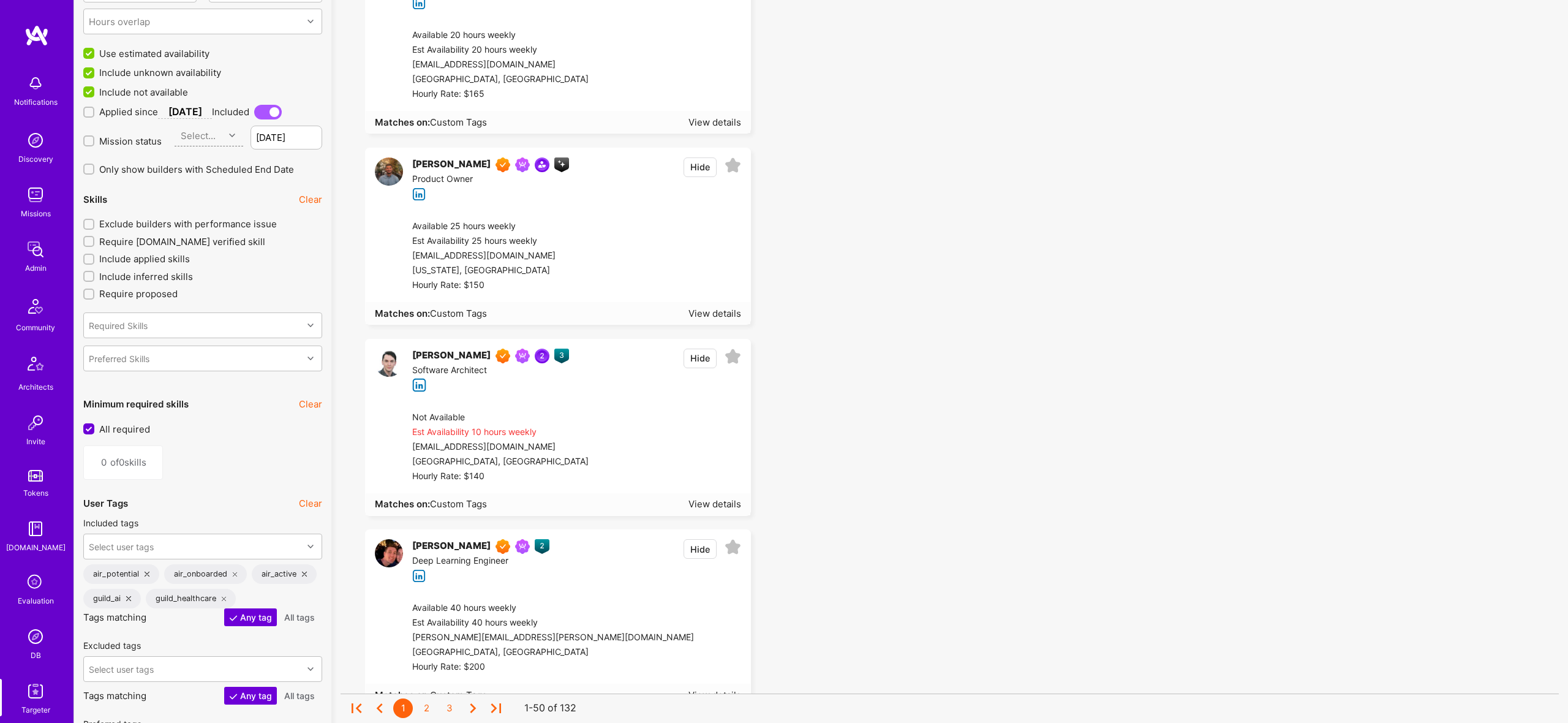
scroll to position [1160, 0]
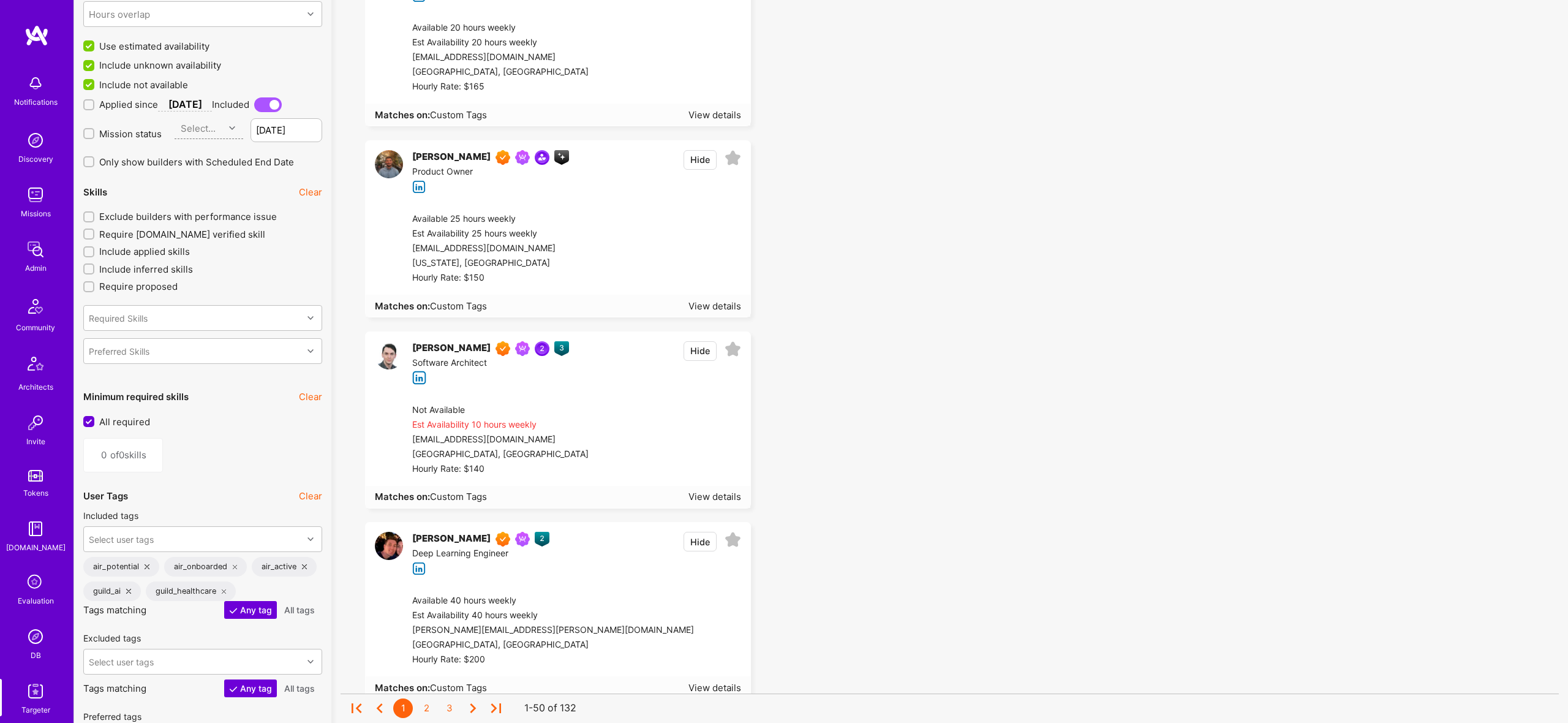
click at [146, 568] on icon at bounding box center [147, 567] width 5 height 5
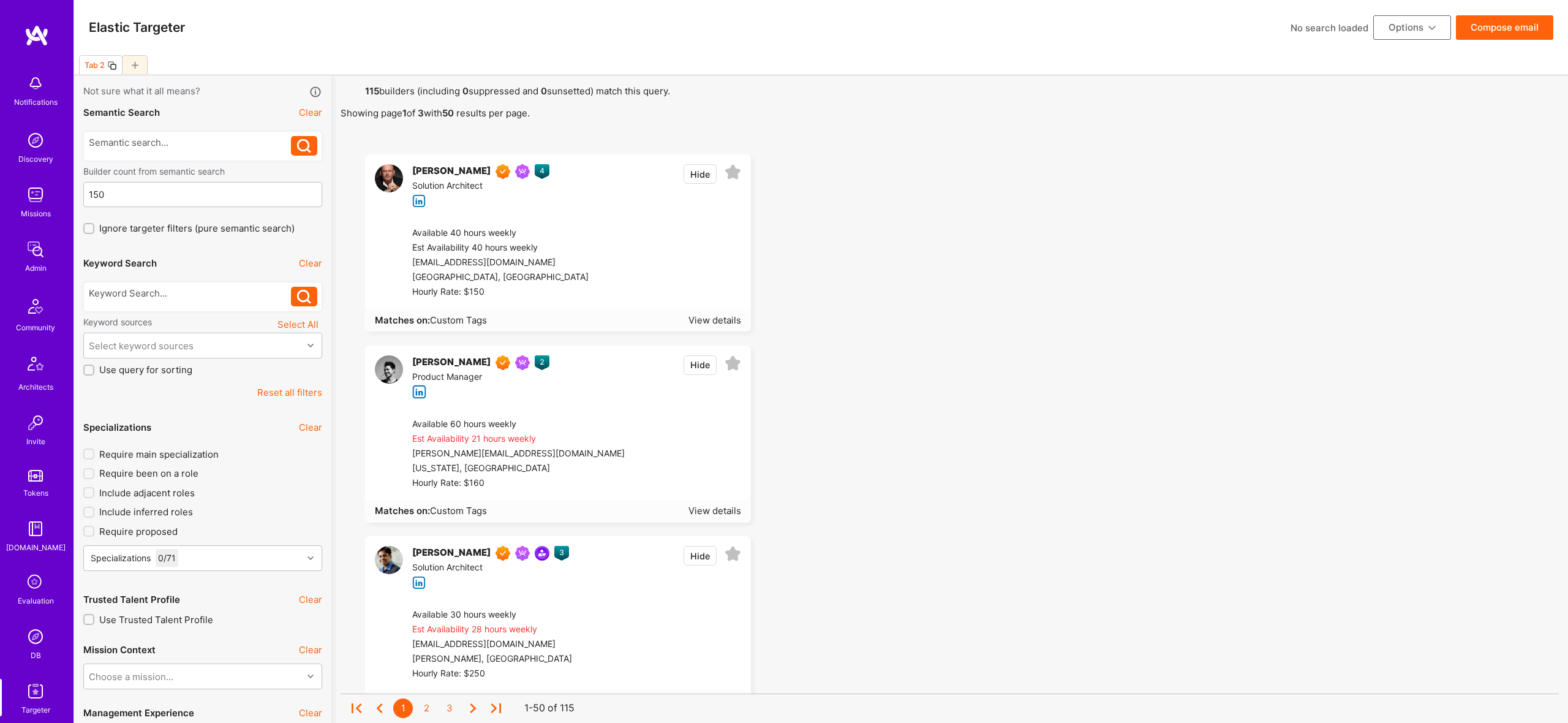
click at [1415, 32] on button "Options" at bounding box center [1412, 27] width 78 height 25
click at [1379, 209] on button "Export to .csv" at bounding box center [1395, 212] width 112 height 32
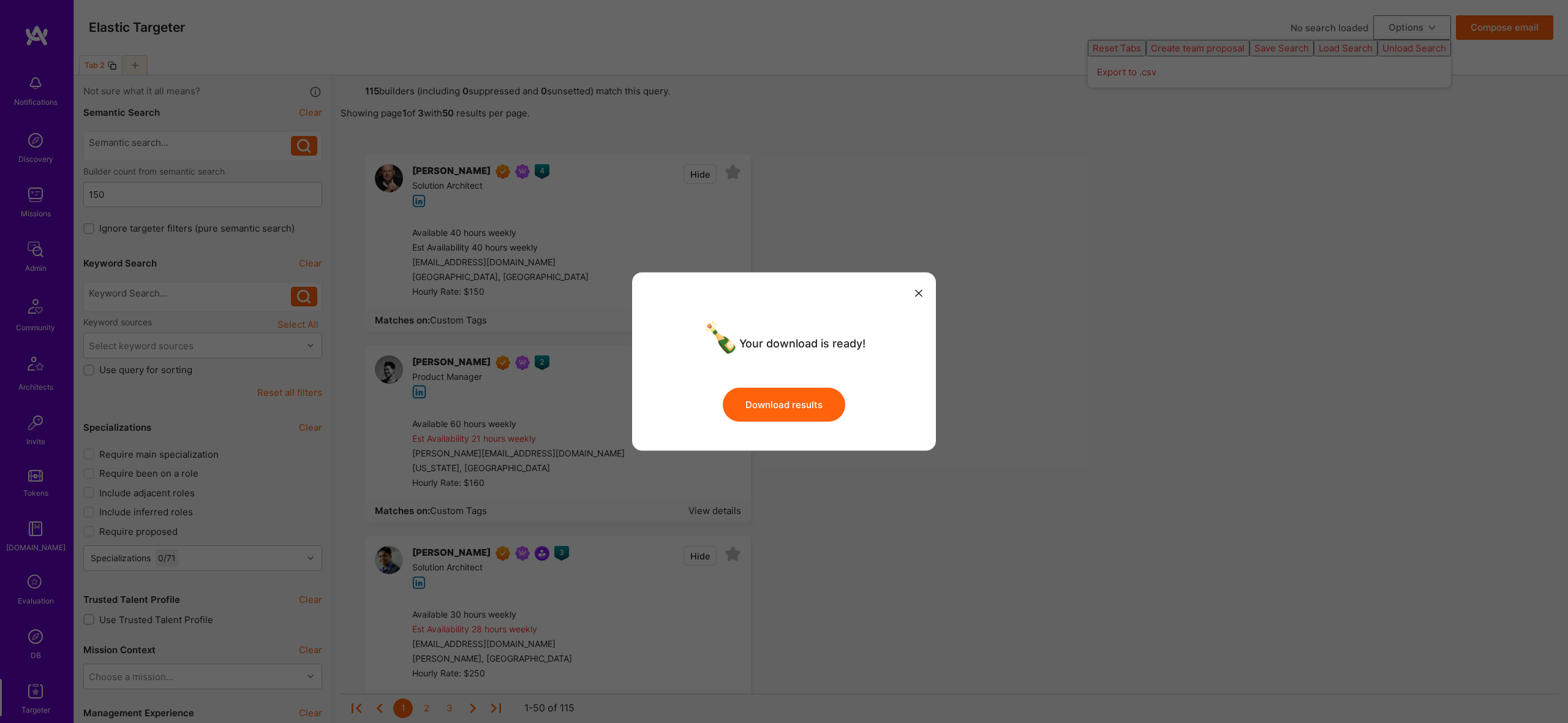
click at [817, 410] on button "Download results" at bounding box center [784, 404] width 123 height 34
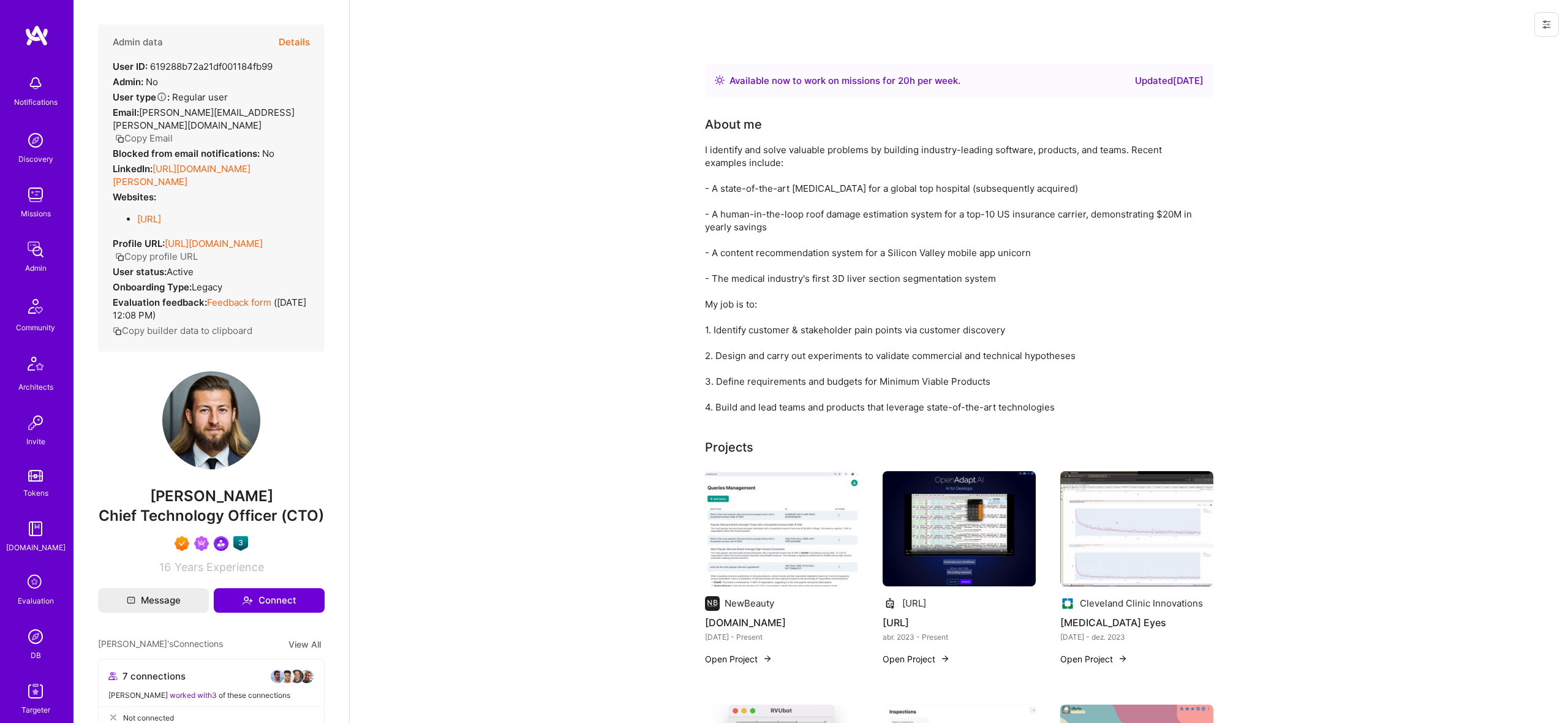
click at [305, 41] on button "Details" at bounding box center [295, 42] width 32 height 36
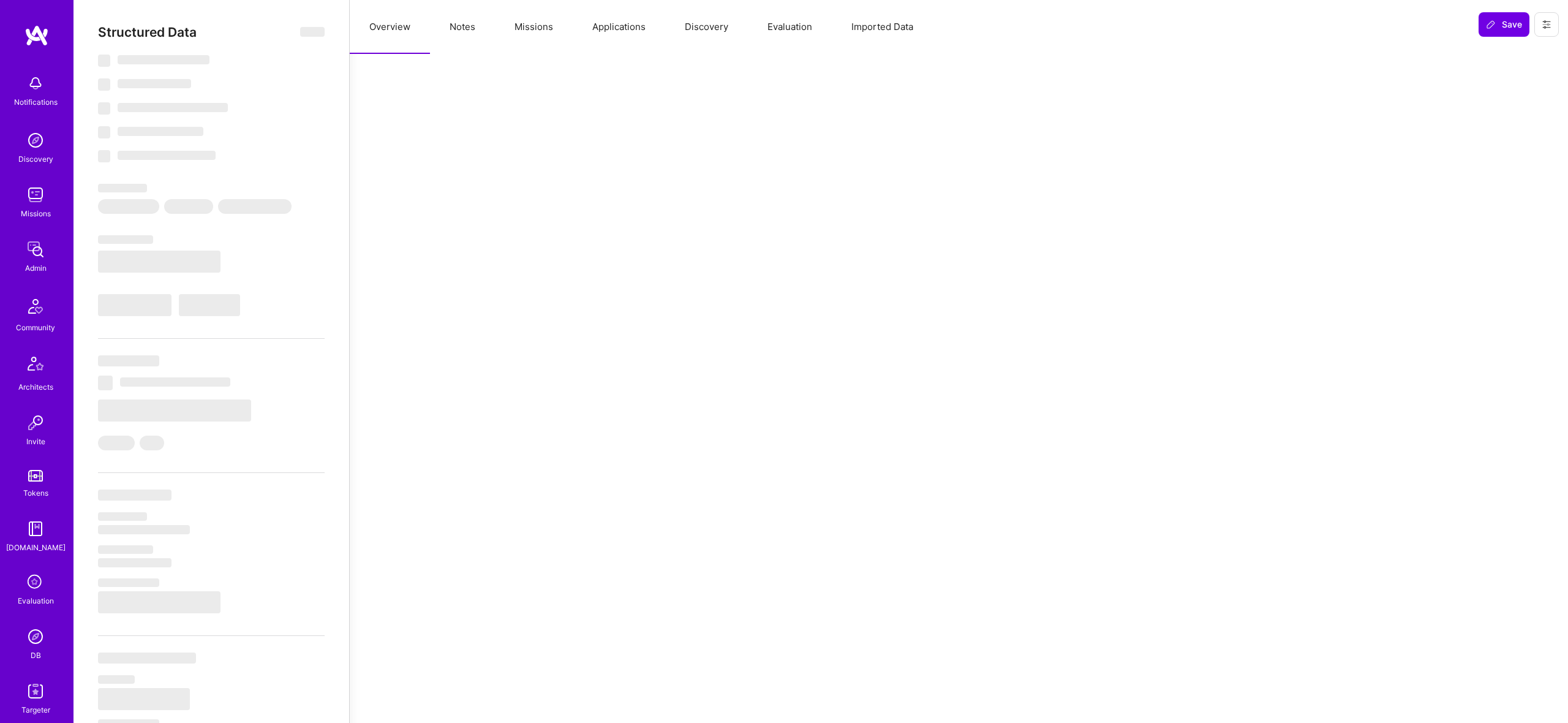
select select "Right Now"
select select "7"
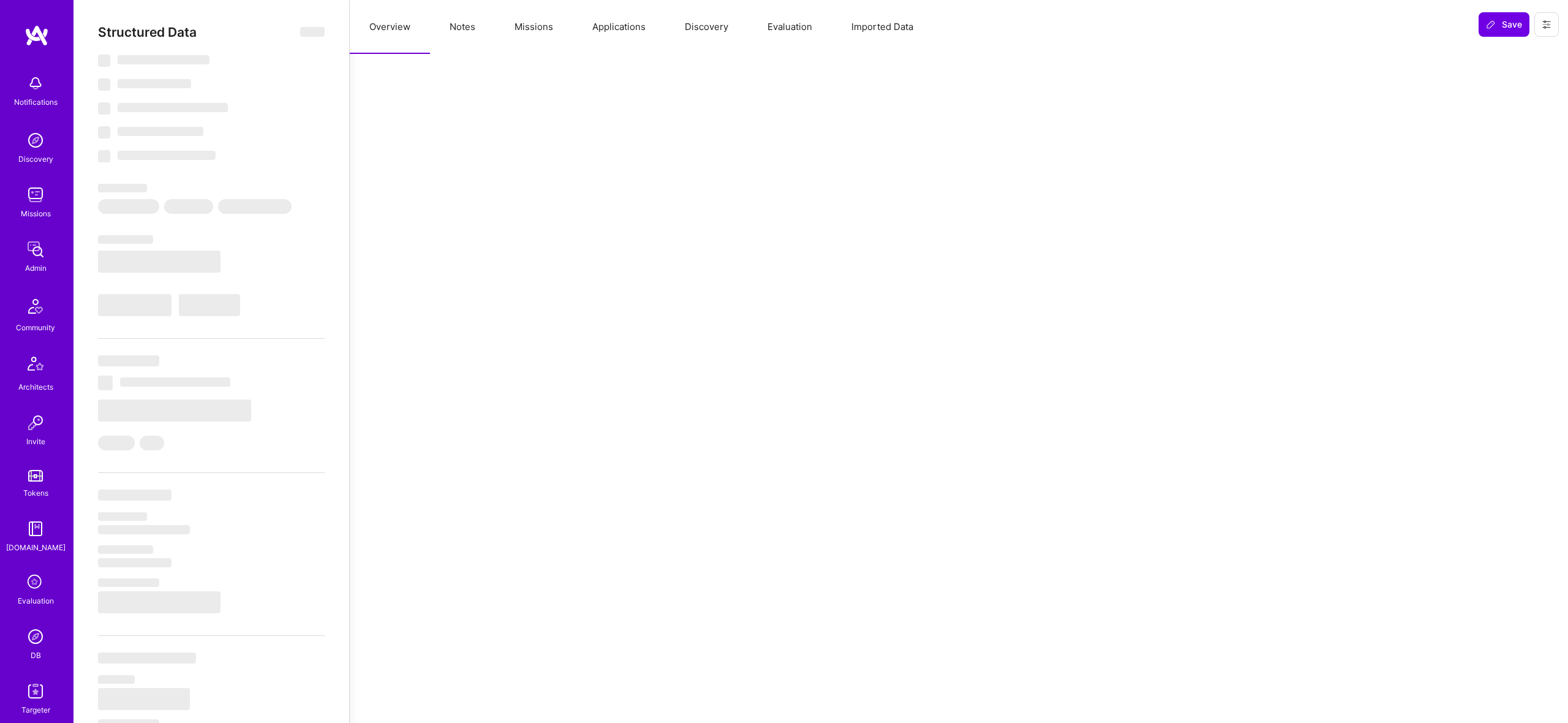
select select "CA"
